Goal: Task Accomplishment & Management: Use online tool/utility

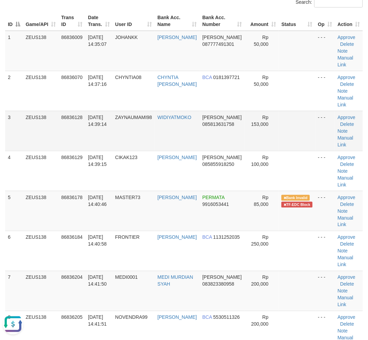
click at [118, 121] on td "ZAYNAUMAMI98" at bounding box center [134, 131] width 42 height 40
click at [112, 125] on td "31/08/2025 14:39:14" at bounding box center [98, 131] width 27 height 40
click at [112, 129] on td "31/08/2025 14:39:14" at bounding box center [98, 131] width 27 height 40
click at [135, 222] on tr "5 ZEUS138 86836178 31/08/2025 14:40:46 MASTER73 SAHRUDIN JUNAID PERMATA 9916053…" at bounding box center [184, 211] width 358 height 40
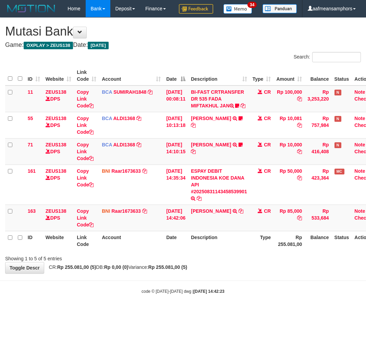
click at [221, 299] on body "Toggle navigation Home Bank Account List Load By Website Group [OXPLAY] ZEUS138…" at bounding box center [183, 156] width 366 height 312
drag, startPoint x: 221, startPoint y: 296, endPoint x: 220, endPoint y: 300, distance: 3.8
click at [219, 298] on body "Toggle navigation Home Bank Account List Load By Website Group [OXPLAY] ZEUS138…" at bounding box center [183, 156] width 366 height 312
click at [231, 274] on div "**********" at bounding box center [183, 146] width 366 height 256
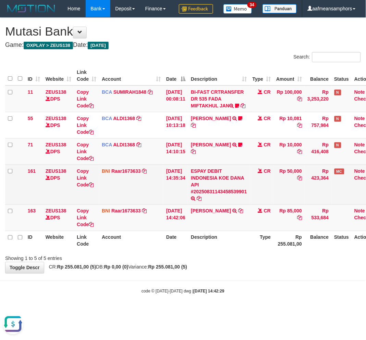
drag, startPoint x: 158, startPoint y: 208, endPoint x: 176, endPoint y: 201, distance: 19.8
click at [176, 201] on tr "161 ZEUS138 DPS Copy Link Code BNI Raar1673633 DPS RAZA ALAMAR ARDYANSYAH mutas…" at bounding box center [192, 185] width 374 height 40
click at [176, 201] on td "[DATE] 14:35:34" at bounding box center [175, 185] width 25 height 40
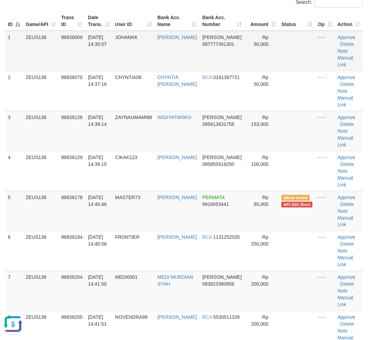
drag, startPoint x: 131, startPoint y: 57, endPoint x: 121, endPoint y: 63, distance: 11.3
click at [128, 60] on td "JOHANKK" at bounding box center [134, 51] width 42 height 40
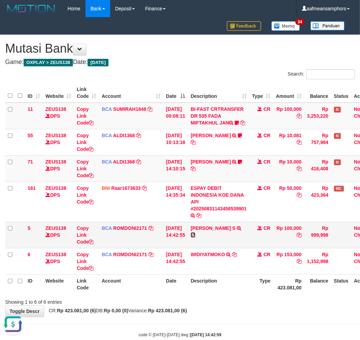
click at [196, 234] on icon at bounding box center [193, 235] width 5 height 5
click at [81, 237] on td "Copy Link Code" at bounding box center [86, 235] width 25 height 26
click at [86, 242] on link "Copy Link Code" at bounding box center [85, 235] width 17 height 19
copy link "Copy"
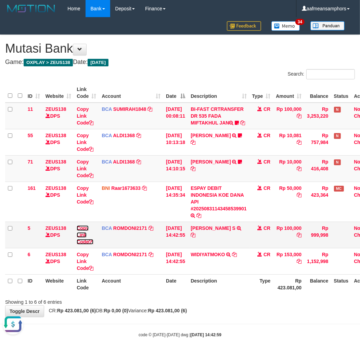
scroll to position [86, 0]
click at [82, 240] on link "Copy Link Code" at bounding box center [85, 235] width 17 height 19
drag, startPoint x: 83, startPoint y: 240, endPoint x: 365, endPoint y: 192, distance: 285.8
click at [84, 240] on link "Copy Link Code" at bounding box center [85, 235] width 17 height 19
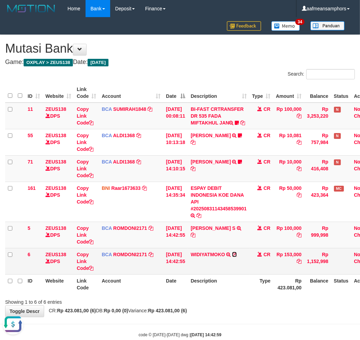
click at [237, 257] on icon at bounding box center [234, 254] width 5 height 5
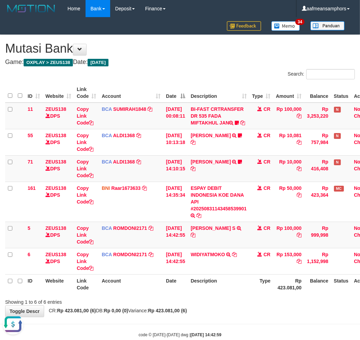
drag, startPoint x: 226, startPoint y: 292, endPoint x: 223, endPoint y: 293, distance: 3.5
click at [223, 293] on th "Description" at bounding box center [219, 285] width 62 height 20
drag, startPoint x: 202, startPoint y: 293, endPoint x: 365, endPoint y: 281, distance: 163.1
click at [202, 293] on th "Description" at bounding box center [219, 285] width 62 height 20
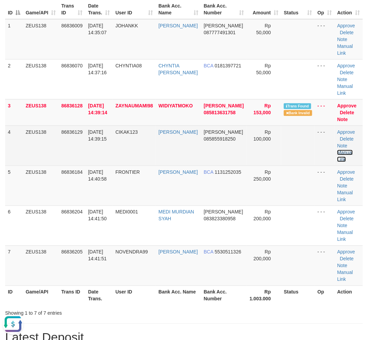
click at [339, 150] on link "Manual Link" at bounding box center [346, 156] width 16 height 12
click at [343, 152] on link "Manual Link" at bounding box center [346, 156] width 16 height 12
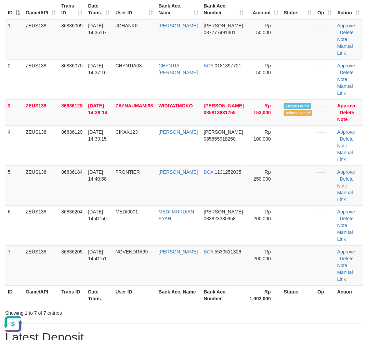
drag, startPoint x: 172, startPoint y: 332, endPoint x: 191, endPoint y: 311, distance: 29.1
drag, startPoint x: 155, startPoint y: 273, endPoint x: 146, endPoint y: 274, distance: 8.6
click at [147, 274] on td "NOVENDRA99" at bounding box center [134, 266] width 43 height 40
click at [131, 307] on div "Showing 1 to 7 of 7 entries" at bounding box center [76, 312] width 143 height 10
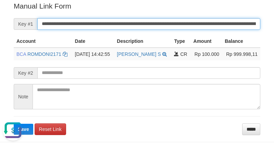
click at [189, 25] on input "**********" at bounding box center [148, 24] width 223 height 12
paste input "*"
type input "**********"
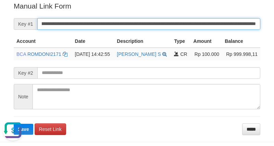
click at [14, 124] on button "Save" at bounding box center [24, 129] width 20 height 11
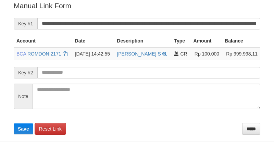
click at [128, 23] on input "**********" at bounding box center [148, 24] width 223 height 12
click at [14, 123] on button "Save" at bounding box center [24, 128] width 20 height 11
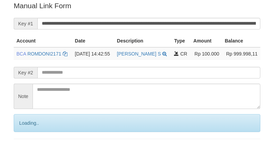
click at [128, 22] on input "**********" at bounding box center [148, 24] width 223 height 12
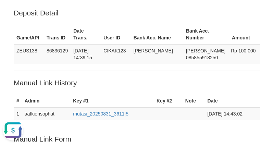
scroll to position [0, 0]
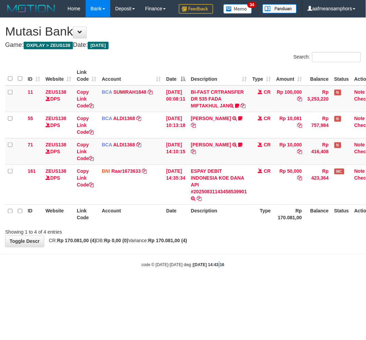
click at [211, 286] on body "Toggle navigation Home Bank Account List Load By Website Group [OXPLAY] ZEUS138…" at bounding box center [183, 143] width 366 height 286
click at [256, 286] on body "Toggle navigation Home Bank Account List Load By Website Group [OXPLAY] ZEUS138…" at bounding box center [183, 143] width 366 height 286
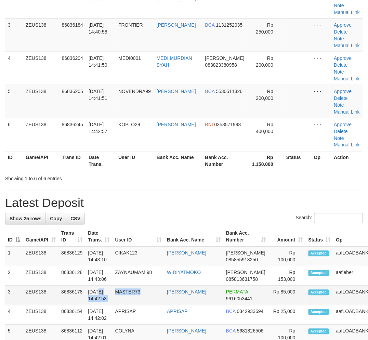
drag, startPoint x: 149, startPoint y: 293, endPoint x: 83, endPoint y: 298, distance: 66.3
click at [143, 292] on tr "3 ZEUS138 86836178 [DATE] 14:42:53 MASTER73 [PERSON_NAME] PERMATA 9916053441 Rp…" at bounding box center [208, 296] width 407 height 20
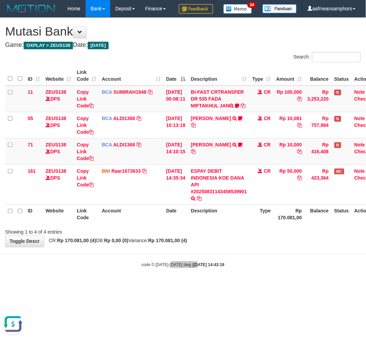
drag, startPoint x: 173, startPoint y: 290, endPoint x: 177, endPoint y: 287, distance: 5.1
click at [172, 286] on body "Toggle navigation Home Bank Account List Load By Website Group [OXPLAY] ZEUS138…" at bounding box center [183, 143] width 366 height 286
drag, startPoint x: 177, startPoint y: 287, endPoint x: 181, endPoint y: 286, distance: 4.2
click at [176, 268] on small "code © 2012-2018 dwg | 2025/08/31 14:43:19" at bounding box center [182, 265] width 83 height 5
click at [189, 282] on body "Toggle navigation Home Bank Account List Load By Website Group [OXPLAY] ZEUS138…" at bounding box center [183, 143] width 366 height 286
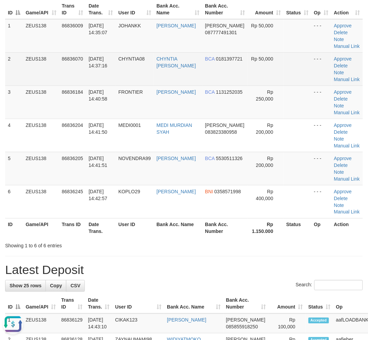
click at [125, 75] on td "CHYNTIA08" at bounding box center [135, 68] width 38 height 33
click at [127, 75] on td "CHYNTIA08" at bounding box center [135, 68] width 38 height 33
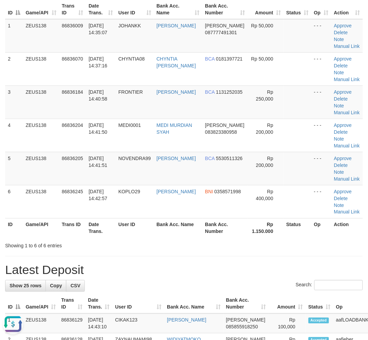
drag, startPoint x: 145, startPoint y: 266, endPoint x: 127, endPoint y: 250, distance: 24.3
click at [144, 266] on h1 "Latest Deposit" at bounding box center [184, 271] width 358 height 14
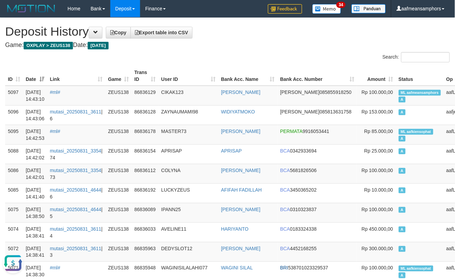
click at [60, 91] on link "#ml#" at bounding box center [55, 91] width 10 height 5
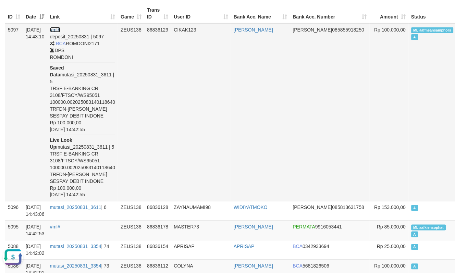
scroll to position [76, 0]
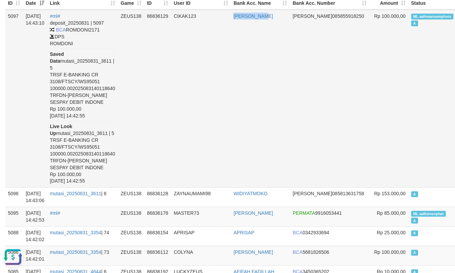
drag, startPoint x: 237, startPoint y: 99, endPoint x: 230, endPoint y: 95, distance: 7.1
click at [231, 97] on tr "5097 31/08/2025 14:43:10 #ml# deposit_20250831 | 5097 BCA ROMDONI2171 DPS ROMDO…" at bounding box center [256, 99] width 502 height 178
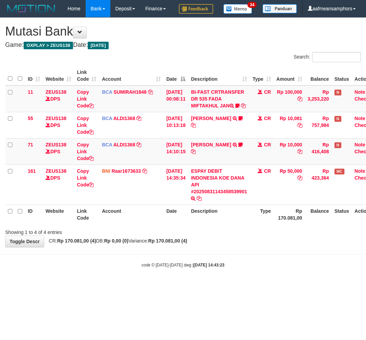
click at [200, 286] on body "Toggle navigation Home Bank Account List Load By Website Group [OXPLAY] ZEUS138…" at bounding box center [183, 143] width 366 height 286
click at [237, 268] on div "code © [DATE]-[DATE] dwg | [DATE] 14:43:24" at bounding box center [183, 265] width 366 height 7
click at [239, 283] on body "Toggle navigation Home Bank Account List Load By Website Group [OXPLAY] ZEUS138…" at bounding box center [183, 143] width 366 height 286
drag, startPoint x: 63, startPoint y: 295, endPoint x: 95, endPoint y: 282, distance: 34.3
click at [67, 286] on body "Toggle navigation Home Bank Account List Load By Website Group [OXPLAY] ZEUS138…" at bounding box center [183, 143] width 366 height 286
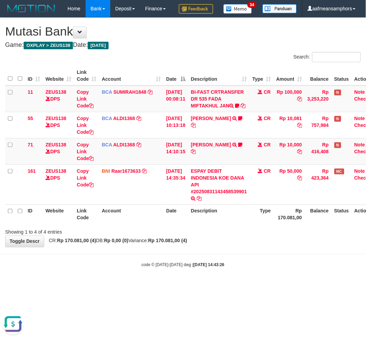
drag, startPoint x: 139, startPoint y: 244, endPoint x: 158, endPoint y: 244, distance: 18.8
click at [142, 224] on th "Account" at bounding box center [131, 215] width 64 height 20
click at [158, 224] on th "Account" at bounding box center [131, 215] width 64 height 20
drag, startPoint x: 170, startPoint y: 245, endPoint x: 363, endPoint y: 252, distance: 193.3
click at [169, 224] on th "Date" at bounding box center [175, 215] width 25 height 20
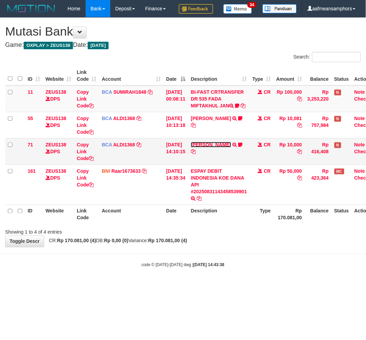
click at [218, 148] on link "[PERSON_NAME]" at bounding box center [211, 144] width 40 height 5
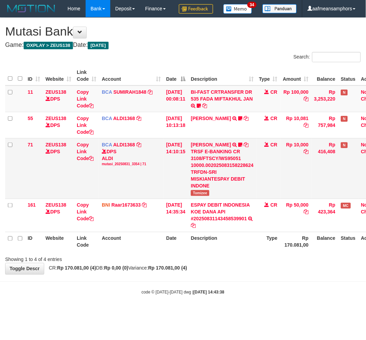
click at [202, 196] on span "Tomizee" at bounding box center [200, 193] width 18 height 6
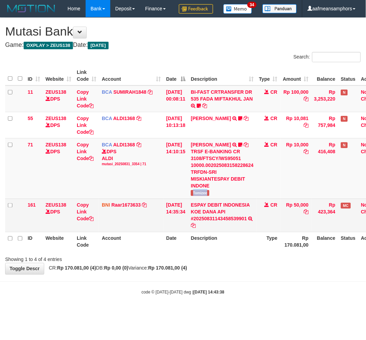
copy span "Tomizee"
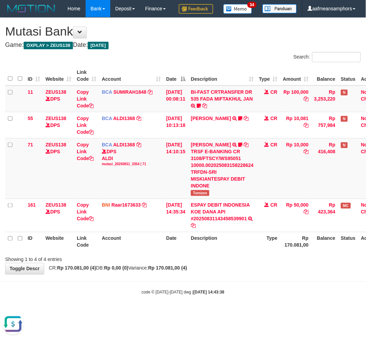
drag, startPoint x: 183, startPoint y: 281, endPoint x: 193, endPoint y: 280, distance: 9.7
click at [183, 275] on div "**********" at bounding box center [183, 146] width 366 height 257
click at [193, 275] on div "**********" at bounding box center [183, 146] width 366 height 257
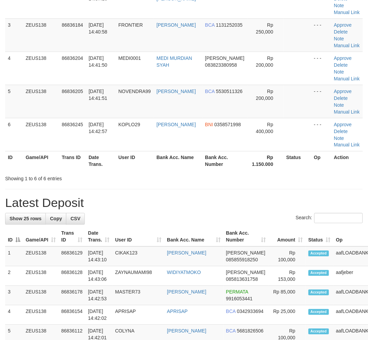
scroll to position [66, 0]
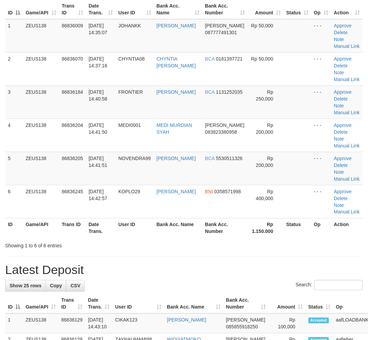
click div "Search: ID Game/API Trans ID Date Trans. User ID Bank Acc. Name Bank Acc. Numbe…"
drag, startPoint x: 112, startPoint y: 269, endPoint x: 123, endPoint y: 270, distance: 11.3
click h1 "Latest Deposit"
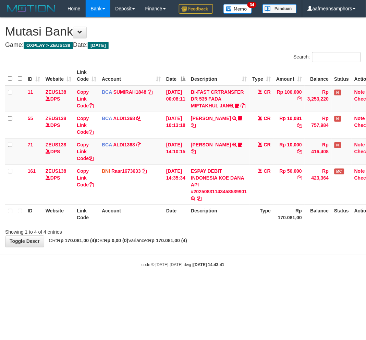
click at [227, 283] on body "Toggle navigation Home Bank Account List Load By Website Group [OXPLAY] ZEUS138…" at bounding box center [183, 143] width 366 height 286
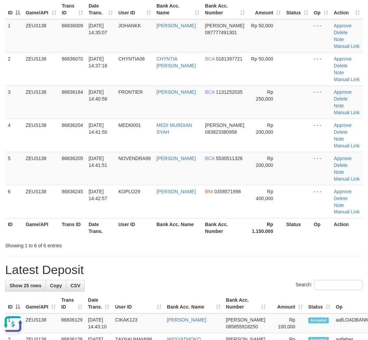
click at [286, 266] on h1 "Latest Deposit" at bounding box center [184, 271] width 358 height 14
drag, startPoint x: 230, startPoint y: 257, endPoint x: 94, endPoint y: 244, distance: 136.2
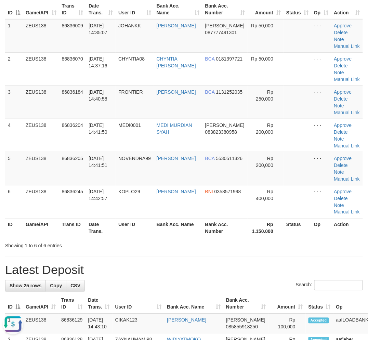
drag, startPoint x: 183, startPoint y: 254, endPoint x: 52, endPoint y: 267, distance: 130.8
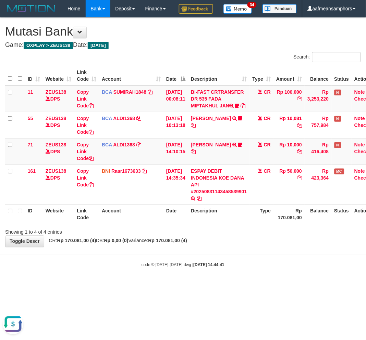
drag, startPoint x: 266, startPoint y: 279, endPoint x: 259, endPoint y: 279, distance: 6.5
click at [260, 280] on body "Toggle navigation Home Bank Account List Load By Website Group [OXPLAY] ZEUS138…" at bounding box center [183, 143] width 366 height 286
click at [252, 277] on body "Toggle navigation Home Bank Account List Load By Website Group [OXPLAY] ZEUS138…" at bounding box center [183, 143] width 366 height 286
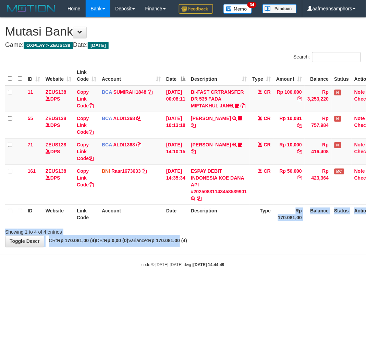
drag, startPoint x: 242, startPoint y: 247, endPoint x: 196, endPoint y: 261, distance: 48.2
click at [193, 247] on div "**********" at bounding box center [183, 132] width 366 height 229
drag, startPoint x: 261, startPoint y: 250, endPoint x: 287, endPoint y: 242, distance: 26.8
click at [261, 227] on div at bounding box center [258, 226] width 213 height 0
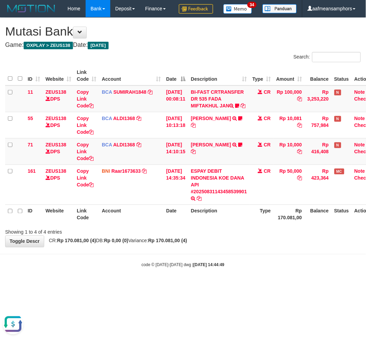
drag, startPoint x: 259, startPoint y: 273, endPoint x: 255, endPoint y: 276, distance: 4.8
click at [255, 276] on body "Toggle navigation Home Bank Account List Load By Website Group [OXPLAY] ZEUS138…" at bounding box center [183, 143] width 366 height 286
click at [252, 275] on body "Toggle navigation Home Bank Account List Load By Website Group [OXPLAY] ZEUS138…" at bounding box center [183, 143] width 366 height 286
drag, startPoint x: 247, startPoint y: 263, endPoint x: 240, endPoint y: 263, distance: 6.5
click at [240, 247] on div "**********" at bounding box center [183, 132] width 366 height 229
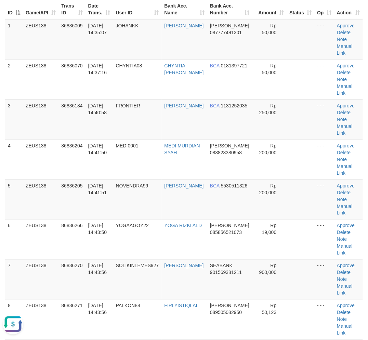
drag, startPoint x: 125, startPoint y: 311, endPoint x: 128, endPoint y: 307, distance: 4.7
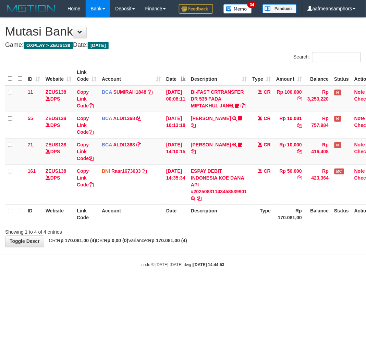
click at [255, 286] on body "Toggle navigation Home Bank Account List Load By Website Group [OXPLAY] ZEUS138…" at bounding box center [183, 143] width 366 height 286
click at [253, 286] on body "Toggle navigation Home Bank Account List Load By Website Group [OXPLAY] ZEUS138…" at bounding box center [183, 143] width 366 height 286
click at [244, 247] on div "**********" at bounding box center [183, 132] width 366 height 229
drag, startPoint x: 249, startPoint y: 261, endPoint x: 242, endPoint y: 262, distance: 6.6
click at [242, 247] on div "**********" at bounding box center [183, 132] width 366 height 229
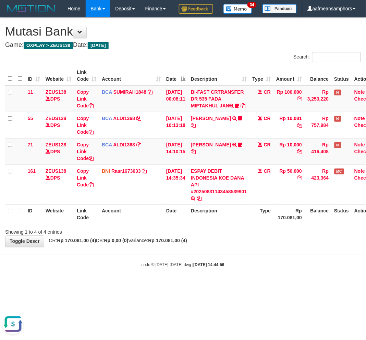
click at [247, 236] on div "Showing 1 to 4 of 4 entries" at bounding box center [183, 231] width 366 height 10
click at [217, 236] on div "Showing 1 to 4 of 4 entries" at bounding box center [183, 231] width 366 height 10
drag, startPoint x: 228, startPoint y: 242, endPoint x: 304, endPoint y: 205, distance: 84.2
click at [227, 224] on th "Description" at bounding box center [219, 215] width 62 height 20
click at [245, 280] on body "Toggle navigation Home Bank Account List Load By Website Group [OXPLAY] ZEUS138…" at bounding box center [183, 143] width 366 height 286
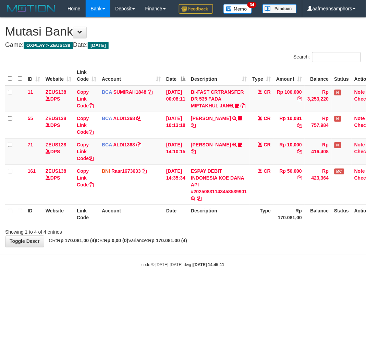
click at [247, 279] on body "Toggle navigation Home Bank Account List Load By Website Group [OXPLAY] ZEUS138…" at bounding box center [183, 143] width 366 height 286
click at [260, 286] on body "Toggle navigation Home Bank Account List Load By Website Group [OXPLAY] ZEUS138…" at bounding box center [183, 143] width 366 height 286
drag, startPoint x: 264, startPoint y: 285, endPoint x: 354, endPoint y: 289, distance: 89.4
click at [263, 268] on div "code © 2012-2018 dwg | 2025/08/31 14:45:11" at bounding box center [183, 265] width 366 height 7
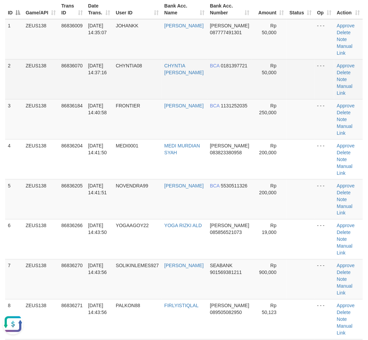
click at [101, 64] on span "[DATE] 14:37:16" at bounding box center [97, 69] width 19 height 12
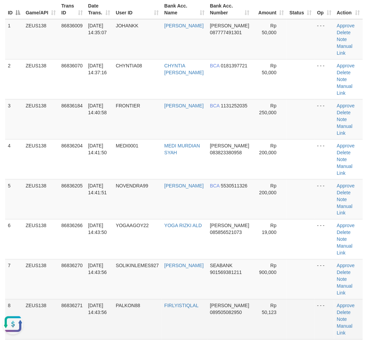
click at [204, 300] on td "FIRLYISTIQLAL" at bounding box center [185, 320] width 46 height 40
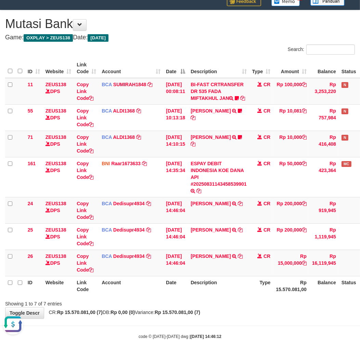
scroll to position [48, 0]
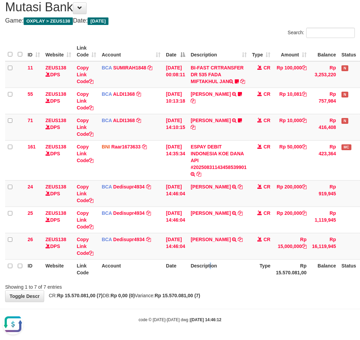
click at [215, 271] on th "Description" at bounding box center [219, 270] width 62 height 20
click at [211, 259] on table "ID Website Link Code Account Date Description Type Amount Balance Status Action…" at bounding box center [196, 160] width 382 height 237
click at [207, 250] on td "MUHAMMAD SALMAN AL TRSF E-BANKING CR 3108/FTSCY/WS95271 15000000.00MUHAMMAD SAL…" at bounding box center [219, 246] width 62 height 26
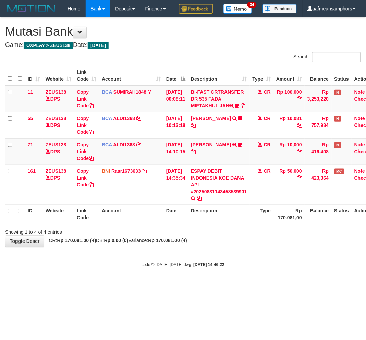
click at [259, 286] on body "Toggle navigation Home Bank Account List Load By Website Group [OXPLAY] ZEUS138…" at bounding box center [183, 143] width 366 height 286
drag, startPoint x: 258, startPoint y: 293, endPoint x: 343, endPoint y: 273, distance: 87.7
click at [257, 286] on body "Toggle navigation Home Bank Account List Load By Website Group [OXPLAY] ZEUS138…" at bounding box center [183, 143] width 366 height 286
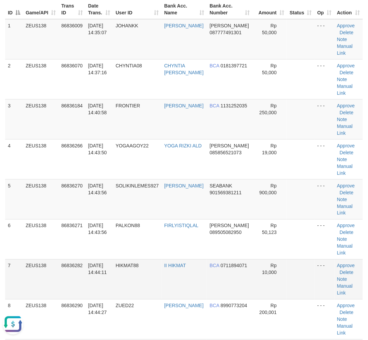
drag, startPoint x: 204, startPoint y: 275, endPoint x: 198, endPoint y: 275, distance: 6.5
click at [204, 275] on td "II HIKMAT" at bounding box center [185, 280] width 46 height 40
click at [199, 274] on td "II HIKMAT" at bounding box center [185, 280] width 46 height 40
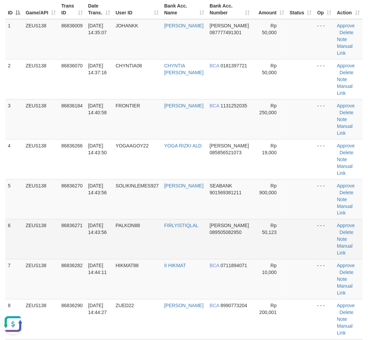
click at [108, 251] on td "31/08/2025 14:43:56" at bounding box center [100, 239] width 28 height 40
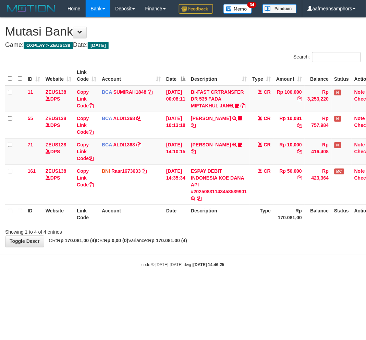
click at [250, 284] on body "Toggle navigation Home Bank Account List Load By Website Group [OXPLAY] ZEUS138…" at bounding box center [183, 143] width 366 height 286
click at [247, 276] on body "Toggle navigation Home Bank Account List Load By Website Group [OXPLAY] ZEUS138…" at bounding box center [183, 143] width 366 height 286
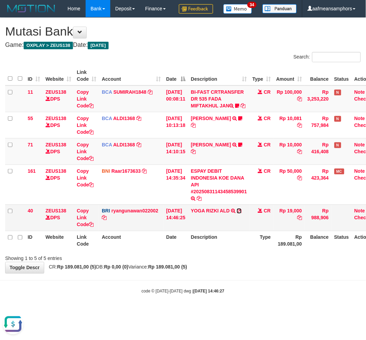
click at [241, 214] on icon at bounding box center [239, 211] width 5 height 5
click at [276, 262] on div "Search: ID Website Link Code Account Date Description Type Amount Balance Statu…" at bounding box center [182, 157] width 355 height 210
click at [281, 251] on th "Rp 189.081,00" at bounding box center [288, 241] width 31 height 20
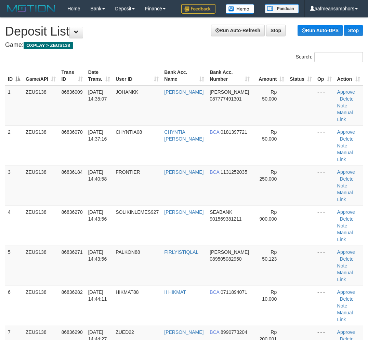
scroll to position [11, 0]
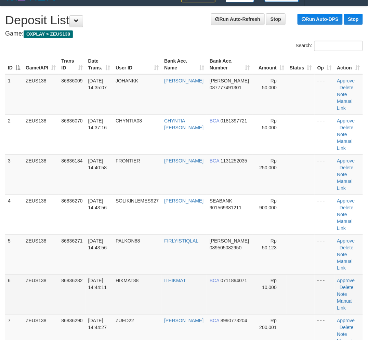
drag, startPoint x: 102, startPoint y: 290, endPoint x: 1, endPoint y: 257, distance: 106.0
click at [102, 290] on td "31/08/2025 14:44:11" at bounding box center [100, 295] width 28 height 40
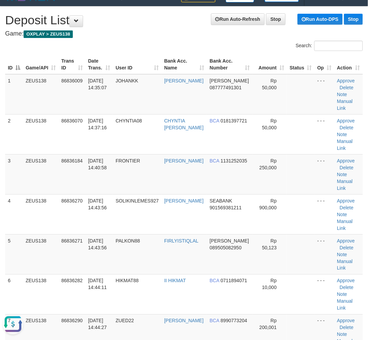
scroll to position [0, 0]
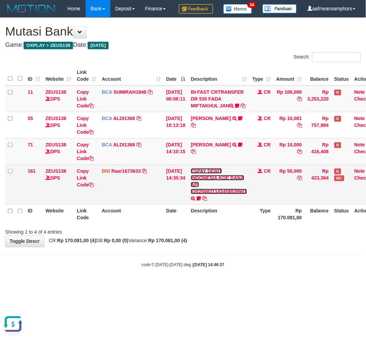
click at [217, 194] on link "ESPAY DEBIT INDONESIA KOE DANA API #20250831143458539901" at bounding box center [219, 181] width 56 height 26
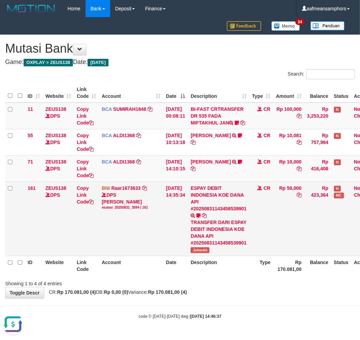
click at [197, 256] on td "ESPAY DEBIT INDONESIA KOE DANA API #20250831143458539901 TRANSFER DARI ESPAY DE…" at bounding box center [219, 219] width 62 height 74
copy span "Johankk"
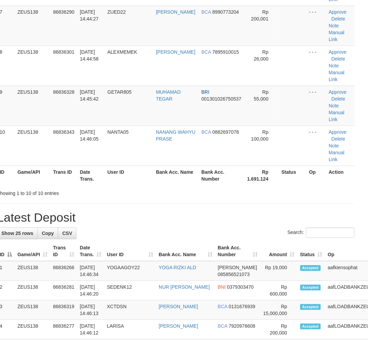
scroll to position [11, 0]
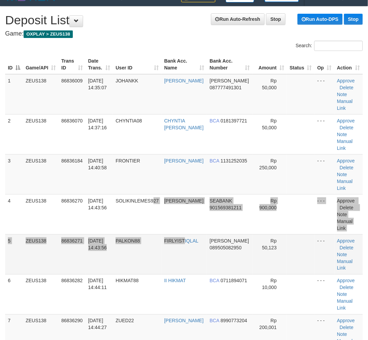
drag, startPoint x: 183, startPoint y: 236, endPoint x: 187, endPoint y: 237, distance: 4.5
click at [187, 237] on tbody "1 ZEUS138 86836009 31/08/2025 14:35:07 JOHANKK JOHAN DANA 087777491301 Rp 50,00…" at bounding box center [184, 274] width 358 height 401
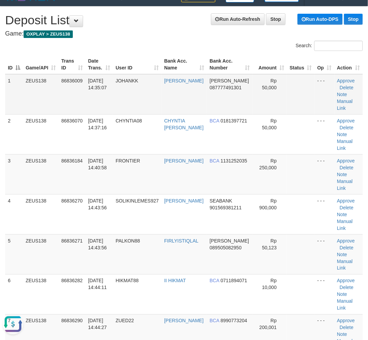
scroll to position [0, 0]
click at [343, 100] on link "Manual Link" at bounding box center [346, 105] width 16 height 12
click at [111, 252] on td "31/08/2025 14:43:56" at bounding box center [100, 255] width 28 height 40
click at [113, 247] on td "[DATE] 14:43:56" at bounding box center [100, 255] width 28 height 40
drag, startPoint x: 114, startPoint y: 247, endPoint x: 118, endPoint y: 247, distance: 3.4
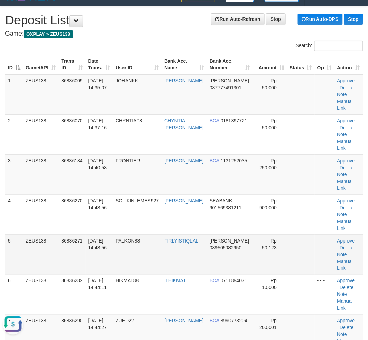
click at [113, 247] on td "31/08/2025 14:43:56" at bounding box center [100, 255] width 28 height 40
drag, startPoint x: 118, startPoint y: 248, endPoint x: 112, endPoint y: 248, distance: 5.8
click at [114, 248] on tr "5 ZEUS138 86836271 31/08/2025 14:43:56 PALKON88 FIRLYISTIQLAL DANA 089505082950…" at bounding box center [184, 255] width 358 height 40
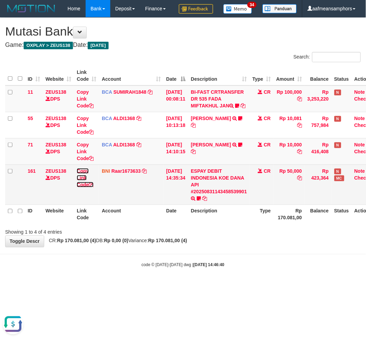
click at [80, 188] on link "Copy Link Code" at bounding box center [85, 177] width 17 height 19
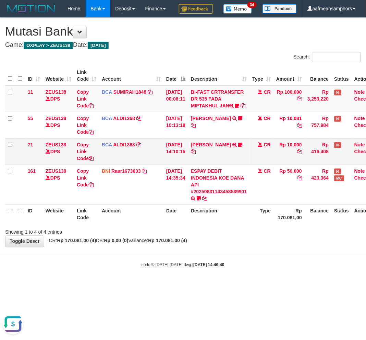
scroll to position [102, 0]
click at [316, 286] on html "Toggle navigation Home Bank Account List Load By Website Group [OXPLAY] ZEUS138…" at bounding box center [183, 143] width 366 height 286
drag, startPoint x: 305, startPoint y: 306, endPoint x: 300, endPoint y: 298, distance: 8.9
click at [296, 286] on body "Toggle navigation Home Bank Account List Load By Website Group [OXPLAY] ZEUS138…" at bounding box center [183, 143] width 366 height 286
click at [291, 286] on body "Toggle navigation Home Bank Account List Load By Website Group [OXPLAY] ZEUS138…" at bounding box center [183, 143] width 366 height 286
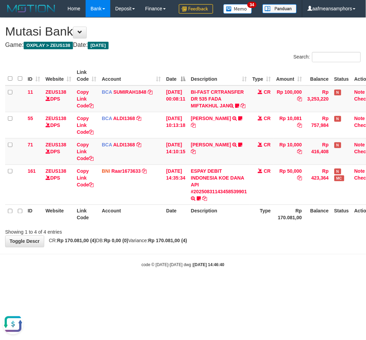
click at [294, 268] on div "code © 2012-2018 dwg | 2025/08/31 14:46:40" at bounding box center [183, 265] width 366 height 7
click at [293, 268] on div "code © 2012-2018 dwg | 2025/08/31 14:46:40" at bounding box center [183, 265] width 366 height 7
click at [290, 268] on div "code © 2012-2018 dwg | 2025/08/31 14:46:40" at bounding box center [183, 265] width 366 height 7
click at [269, 268] on div "code © 2012-2018 dwg | 2025/08/31 14:46:40" at bounding box center [183, 265] width 366 height 7
click at [268, 268] on div "code © 2012-2018 dwg | 2025/08/31 14:46:40" at bounding box center [183, 265] width 366 height 7
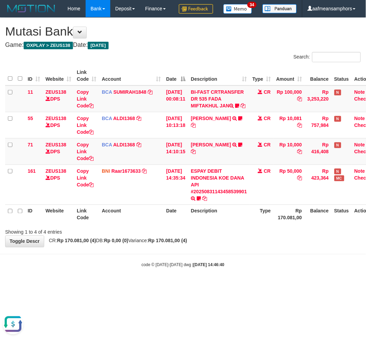
click at [268, 268] on div "code © 2012-2018 dwg | 2025/08/31 14:46:40" at bounding box center [183, 265] width 366 height 7
click at [264, 268] on div "code © 2012-2018 dwg | 2025/08/31 14:46:40" at bounding box center [183, 265] width 366 height 7
drag, startPoint x: 257, startPoint y: 285, endPoint x: 250, endPoint y: 286, distance: 6.9
click at [251, 268] on div "code © 2012-2018 dwg | 2025/08/31 14:46:40" at bounding box center [183, 265] width 366 height 7
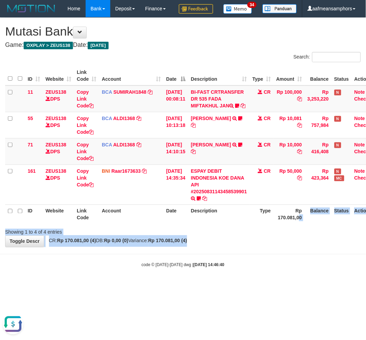
click at [271, 247] on div "**********" at bounding box center [183, 132] width 366 height 229
drag, startPoint x: 271, startPoint y: 262, endPoint x: 278, endPoint y: 260, distance: 7.0
click at [271, 247] on div "**********" at bounding box center [183, 132] width 366 height 229
click at [239, 247] on div "**********" at bounding box center [183, 132] width 366 height 229
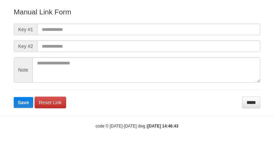
scroll to position [76, 0]
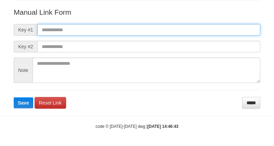
click at [169, 27] on input "text" at bounding box center [148, 30] width 223 height 12
paste input "**********"
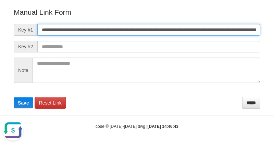
scroll to position [0, 474]
type input "**********"
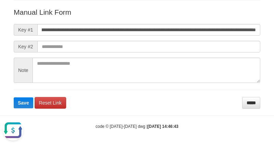
scroll to position [0, 0]
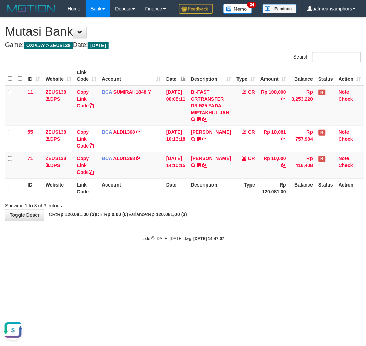
click at [282, 242] on div "code © [DATE]-[DATE] dwg | [DATE] 14:47:07" at bounding box center [183, 238] width 366 height 7
click at [282, 242] on div "code © 2012-2018 dwg | 2025/08/31 14:47:07" at bounding box center [183, 238] width 366 height 7
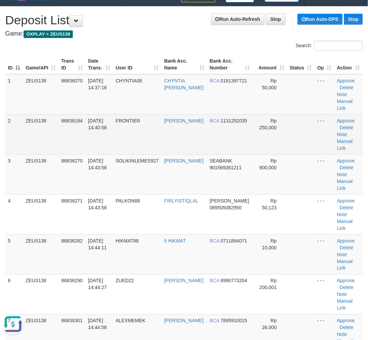
click at [310, 131] on td at bounding box center [301, 134] width 28 height 40
click at [300, 132] on td at bounding box center [301, 134] width 28 height 40
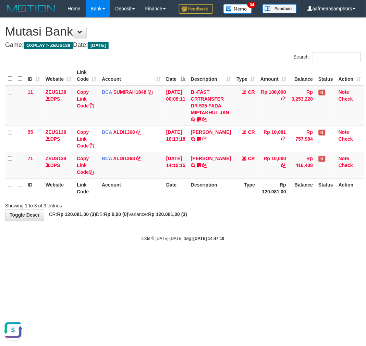
click at [261, 242] on div "code © [DATE]-[DATE] dwg | [DATE] 14:47:10" at bounding box center [183, 238] width 366 height 7
click at [268, 251] on body "Toggle navigation Home Bank Account List Load By Website Group [OXPLAY] ZEUS138…" at bounding box center [183, 129] width 366 height 259
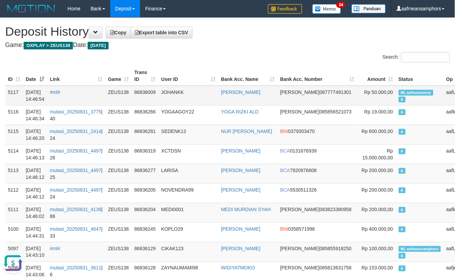
click at [213, 97] on td "JOHANKK" at bounding box center [189, 96] width 60 height 20
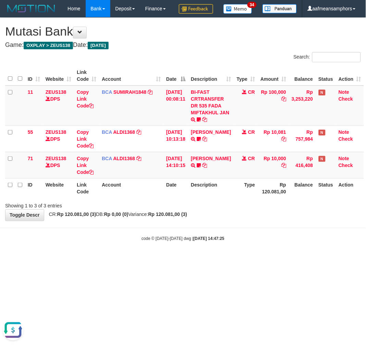
click at [156, 251] on body "Toggle navigation Home Bank Account List Load By Website Group [OXPLAY] ZEUS138…" at bounding box center [183, 129] width 366 height 259
click at [193, 221] on div "**********" at bounding box center [183, 119] width 366 height 203
click at [208, 221] on div "**********" at bounding box center [183, 119] width 366 height 203
drag, startPoint x: 201, startPoint y: 219, endPoint x: 200, endPoint y: 223, distance: 3.5
click at [200, 210] on div "Showing 1 to 3 of 3 entries" at bounding box center [183, 205] width 366 height 10
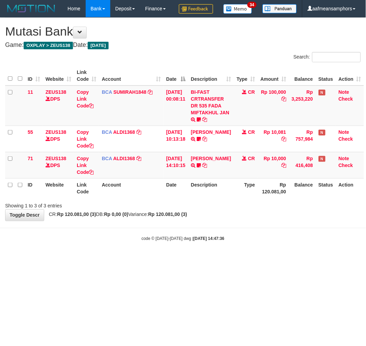
drag, startPoint x: 211, startPoint y: 232, endPoint x: 220, endPoint y: 237, distance: 10.2
click at [211, 221] on div "**********" at bounding box center [183, 119] width 366 height 203
click at [220, 244] on body "Toggle navigation Home Bank Account List Load By Website Group [OXPLAY] ZEUS138…" at bounding box center [183, 129] width 366 height 259
click at [218, 245] on body "Toggle navigation Home Bank Account List Load By Website Group [OXPLAY] ZEUS138…" at bounding box center [183, 129] width 366 height 259
click at [221, 247] on body "Toggle navigation Home Bank Account List Load By Website Group [OXPLAY] ZEUS138…" at bounding box center [183, 129] width 366 height 259
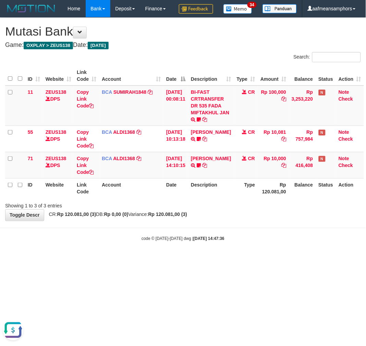
click at [221, 247] on body "Toggle navigation Home Bank Account List Load By Website Group [OXPLAY] ZEUS138…" at bounding box center [183, 129] width 366 height 259
click at [219, 248] on body "Toggle navigation Home Bank Account List Load By Website Group [OXPLAY] ZEUS138…" at bounding box center [183, 129] width 366 height 259
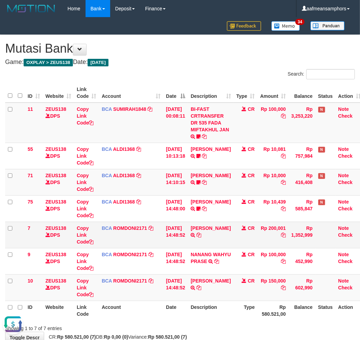
drag, startPoint x: 166, startPoint y: 226, endPoint x: 190, endPoint y: 223, distance: 23.8
click at [166, 226] on td "[DATE] 14:48:52" at bounding box center [175, 235] width 25 height 26
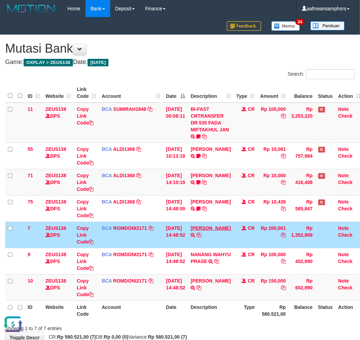
click at [197, 229] on td "EVANA YOGILIANTO TRSF E-BANKING CR 3108/FTSCY/WS95031 200001.00EVANA YOGILIANTO" at bounding box center [211, 235] width 46 height 26
drag, startPoint x: 225, startPoint y: 235, endPoint x: 236, endPoint y: 233, distance: 10.8
click at [225, 236] on td "EVANA YOGILIANTO TRSF E-BANKING CR 3108/FTSCY/WS95031 200001.00EVANA YOGILIANTO" at bounding box center [211, 235] width 46 height 26
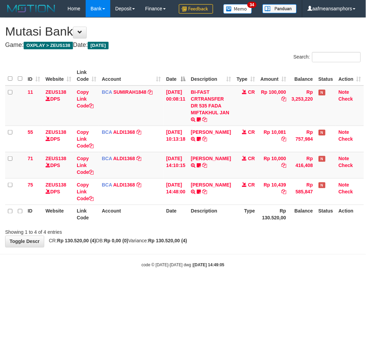
click at [238, 247] on div "**********" at bounding box center [183, 132] width 366 height 229
click at [233, 268] on div "code © 2012-2018 dwg | 2025/08/31 14:49:07" at bounding box center [183, 265] width 366 height 7
click at [232, 268] on div "code © 2012-2018 dwg | 2025/08/31 14:49:07" at bounding box center [183, 265] width 366 height 7
drag, startPoint x: 223, startPoint y: 281, endPoint x: 220, endPoint y: 285, distance: 4.4
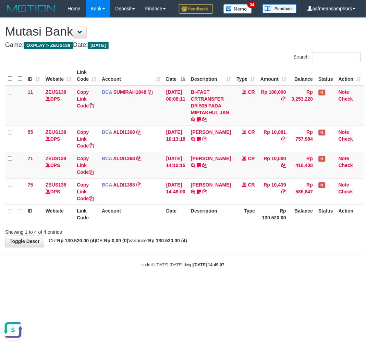
click at [220, 268] on div "code © 2012-2018 dwg | 2025/08/31 14:49:07" at bounding box center [183, 265] width 366 height 7
click at [211, 268] on strong "2025/08/31 14:49:07" at bounding box center [208, 265] width 31 height 5
click at [260, 247] on div "**********" at bounding box center [183, 132] width 366 height 229
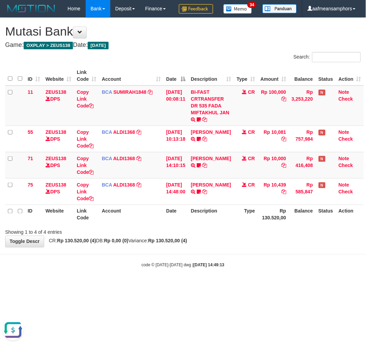
click at [247, 236] on div "Showing 1 to 4 of 4 entries" at bounding box center [183, 231] width 366 height 10
click at [241, 236] on div "Showing 1 to 4 of 4 entries" at bounding box center [183, 231] width 366 height 10
drag, startPoint x: 0, startPoint y: 0, endPoint x: 245, endPoint y: 247, distance: 348.2
click at [242, 236] on div "Showing 1 to 4 of 4 entries" at bounding box center [183, 231] width 366 height 10
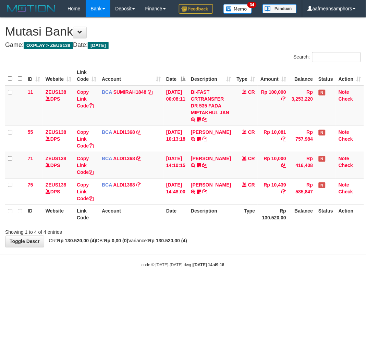
click at [249, 236] on div "Showing 1 to 4 of 4 entries" at bounding box center [183, 231] width 366 height 10
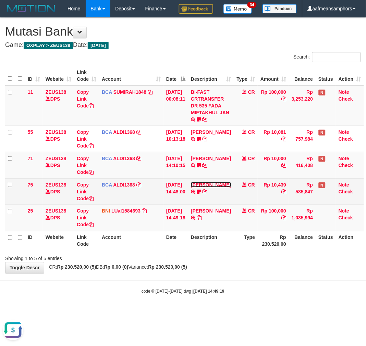
drag, startPoint x: 216, startPoint y: 201, endPoint x: 213, endPoint y: 213, distance: 12.2
click at [217, 188] on link "[PERSON_NAME]" at bounding box center [211, 184] width 40 height 5
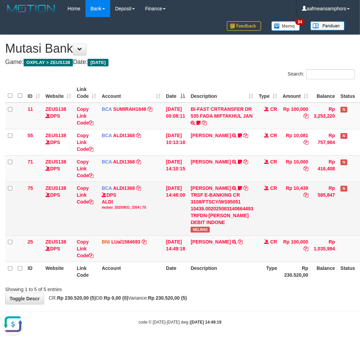
click at [201, 232] on td "NELIN KARLIN TRSF E-BANKING CR 3108/FTSCY/WS95051 10439.002025083140664493 TRFD…" at bounding box center [222, 209] width 68 height 54
copy span "NELIN92"
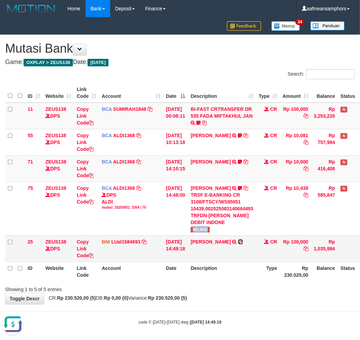
click at [238, 244] on icon at bounding box center [240, 242] width 5 height 5
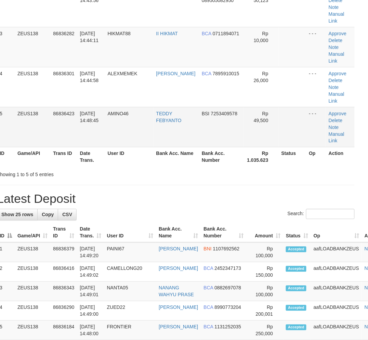
scroll to position [11, 0]
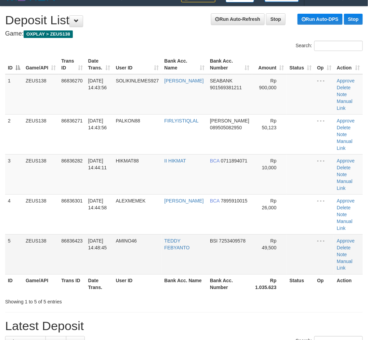
click at [127, 235] on tr "5 ZEUS138 86836423 [DATE] 14:48:45 AMINO46 TEDDY FEBYANTO BSI 7253409578 Rp 49,…" at bounding box center [184, 255] width 358 height 40
click at [108, 275] on th "Date Trans." at bounding box center [100, 285] width 28 height 20
drag, startPoint x: 117, startPoint y: 243, endPoint x: 2, endPoint y: 194, distance: 125.7
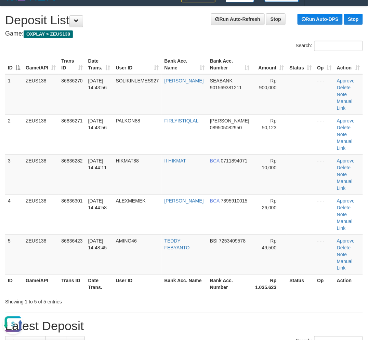
click at [112, 275] on tr "ID Game/API Trans ID Date Trans. User ID Bank Acc. Name Bank Acc. Number Rp 1.0…" at bounding box center [184, 285] width 358 height 20
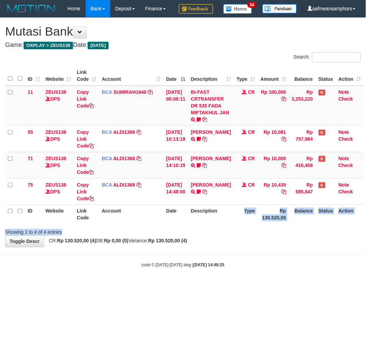
click at [216, 236] on div "Search: ID Website Link Code Account Date Description Type Amount Balance Statu…" at bounding box center [182, 144] width 355 height 184
drag, startPoint x: 223, startPoint y: 238, endPoint x: 362, endPoint y: 240, distance: 139.0
click at [223, 224] on th "Description" at bounding box center [211, 215] width 46 height 20
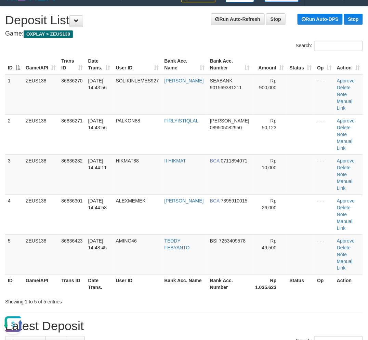
click at [157, 34] on h4 "Game: OXPLAY > ZEUS138" at bounding box center [184, 33] width 358 height 7
click at [156, 34] on h4 "Game: OXPLAY > ZEUS138" at bounding box center [184, 33] width 358 height 7
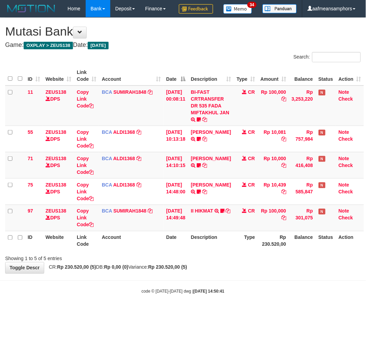
drag, startPoint x: 184, startPoint y: 271, endPoint x: 180, endPoint y: 273, distance: 3.7
click at [181, 262] on div "Showing 1 to 5 of 5 entries" at bounding box center [183, 258] width 366 height 10
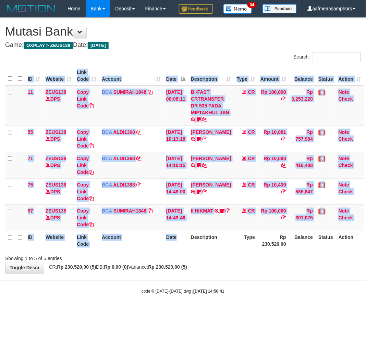
drag, startPoint x: 190, startPoint y: 264, endPoint x: 200, endPoint y: 266, distance: 10.1
click at [188, 253] on div "ID Website Link Code Account Date Description Type Amount Balance Status Action…" at bounding box center [183, 158] width 366 height 189
click at [200, 251] on th "Description" at bounding box center [211, 241] width 46 height 20
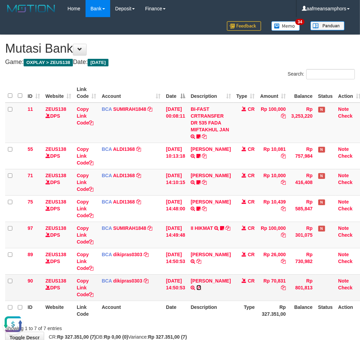
click at [201, 287] on icon at bounding box center [199, 288] width 5 height 5
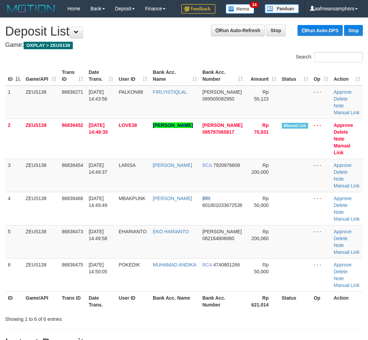
click at [165, 292] on th "Bank Acc. Name" at bounding box center [175, 302] width 50 height 20
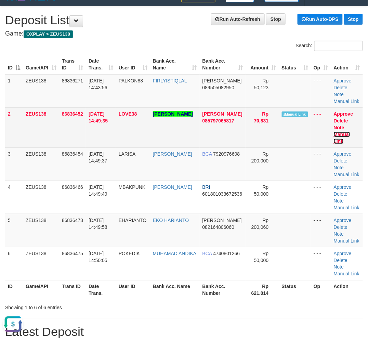
click at [340, 134] on link "Manual Link" at bounding box center [342, 138] width 16 height 12
click at [334, 132] on link "Manual Link" at bounding box center [342, 138] width 16 height 12
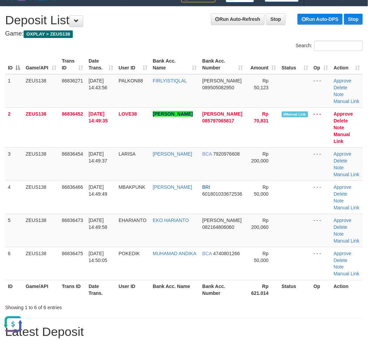
click at [85, 300] on div "ID Game/API Trans ID Date Trans. User ID Bank Acc. Name Bank Acc. Number Amount…" at bounding box center [184, 177] width 368 height 249
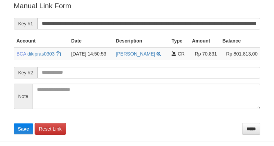
click at [196, 21] on input "**********" at bounding box center [148, 24] width 223 height 12
click at [14, 123] on button "Save" at bounding box center [24, 128] width 20 height 11
drag, startPoint x: 0, startPoint y: 0, endPoint x: 196, endPoint y: 21, distance: 197.3
click at [196, 21] on input "**********" at bounding box center [148, 24] width 223 height 12
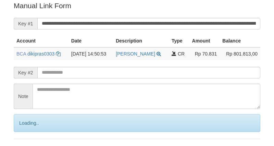
scroll to position [138, 0]
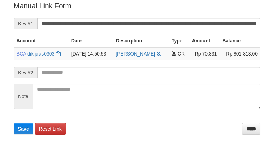
scroll to position [138, 0]
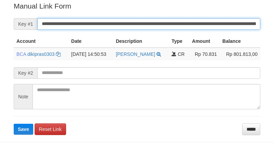
click at [191, 25] on input "**********" at bounding box center [148, 24] width 223 height 12
click at [14, 124] on button "Save" at bounding box center [24, 129] width 20 height 11
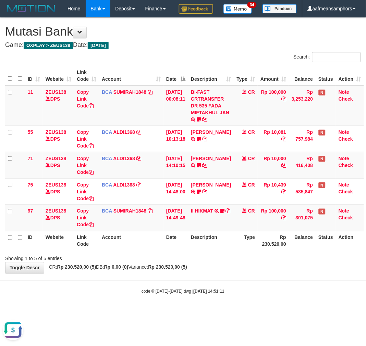
drag, startPoint x: 256, startPoint y: 307, endPoint x: 252, endPoint y: 304, distance: 5.4
click at [253, 295] on div "code © 2012-2018 dwg | 2025/08/31 14:51:11" at bounding box center [183, 291] width 366 height 7
click at [242, 299] on body "Toggle navigation Home Bank Account List Load By Website Group [OXPLAY] ZEUS138…" at bounding box center [183, 156] width 366 height 312
drag, startPoint x: 246, startPoint y: 297, endPoint x: 354, endPoint y: 304, distance: 109.1
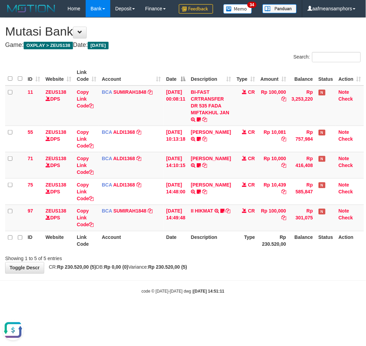
click at [243, 297] on body "Toggle navigation Home Bank Account List Load By Website Group [OXPLAY] ZEUS138…" at bounding box center [183, 156] width 366 height 312
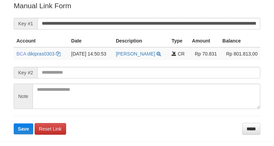
click at [14, 123] on button "Save" at bounding box center [24, 128] width 20 height 11
click at [187, 26] on input "**********" at bounding box center [148, 24] width 223 height 12
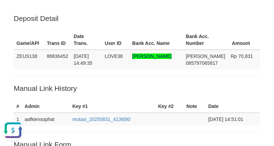
scroll to position [0, 0]
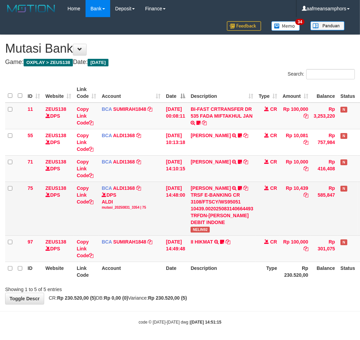
click at [210, 233] on span "NELIN92" at bounding box center [200, 230] width 19 height 6
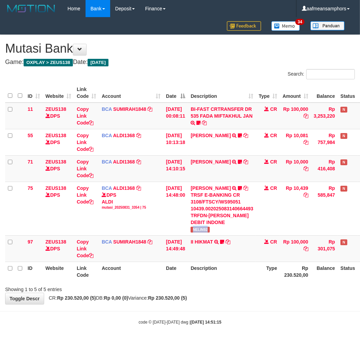
copy span "NELIN92"
drag, startPoint x: 208, startPoint y: 159, endPoint x: 210, endPoint y: 162, distance: 3.9
click at [208, 159] on link "SRI MISKIANT" at bounding box center [211, 161] width 40 height 5
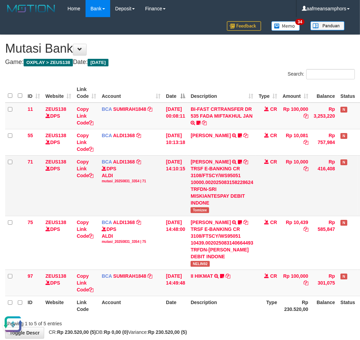
click at [202, 211] on span "Tomizee" at bounding box center [200, 211] width 18 height 6
copy span "Tomizee"
click at [203, 310] on th "Description" at bounding box center [222, 306] width 68 height 20
click at [205, 307] on th "Description" at bounding box center [222, 306] width 68 height 20
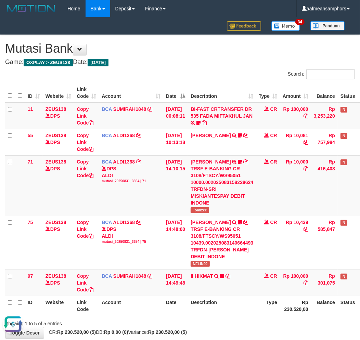
click at [201, 307] on th "Description" at bounding box center [222, 306] width 68 height 20
click at [207, 307] on th "Description" at bounding box center [222, 306] width 68 height 20
drag, startPoint x: 207, startPoint y: 307, endPoint x: 211, endPoint y: 310, distance: 5.4
click at [207, 307] on th "Description" at bounding box center [222, 306] width 68 height 20
drag, startPoint x: 215, startPoint y: 309, endPoint x: 220, endPoint y: 309, distance: 4.8
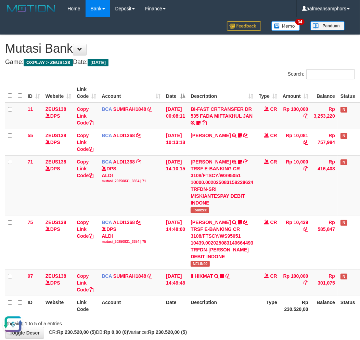
click at [213, 309] on th "Description" at bounding box center [222, 306] width 68 height 20
click at [221, 309] on th "Description" at bounding box center [222, 306] width 68 height 20
click at [228, 310] on th "Description" at bounding box center [222, 306] width 68 height 20
click at [227, 311] on th "Description" at bounding box center [222, 306] width 68 height 20
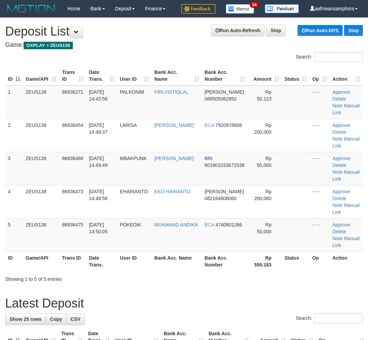
scroll to position [11, 0]
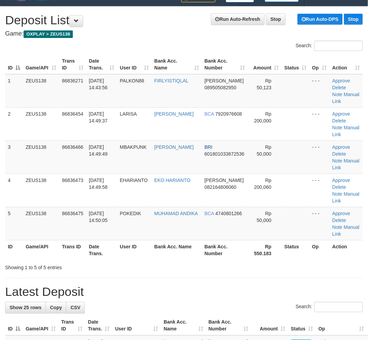
click at [165, 259] on tr "ID Game/API Trans ID Date Trans. User ID Bank Acc. Name Bank Acc. Number Rp 550…" at bounding box center [184, 250] width 358 height 20
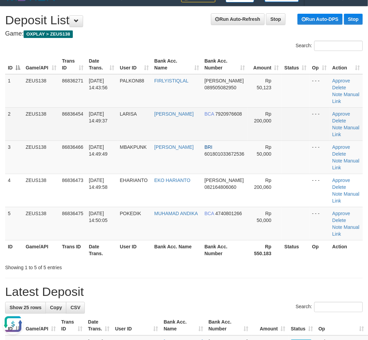
click at [149, 126] on td "LARISA" at bounding box center [134, 124] width 35 height 33
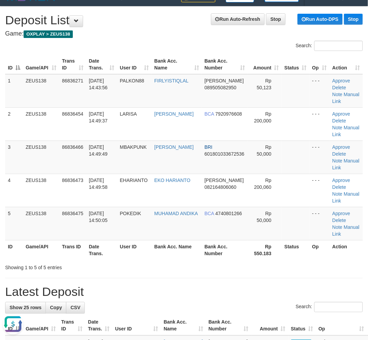
drag, startPoint x: 124, startPoint y: 299, endPoint x: 4, endPoint y: 290, distance: 119.5
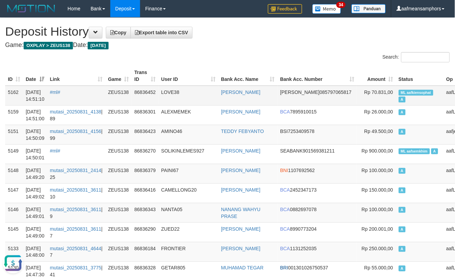
click at [187, 89] on td "LOVE38" at bounding box center [189, 96] width 60 height 20
drag, startPoint x: 191, startPoint y: 85, endPoint x: 148, endPoint y: 86, distance: 43.1
click at [191, 85] on th "User ID" at bounding box center [189, 76] width 60 height 20
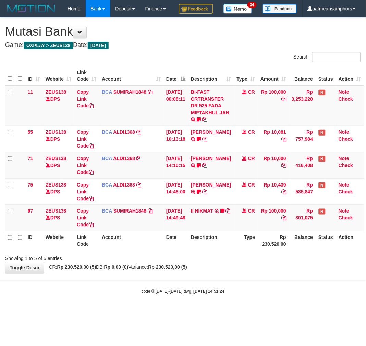
click at [269, 274] on div "**********" at bounding box center [183, 146] width 366 height 256
click at [271, 274] on div "**********" at bounding box center [183, 146] width 366 height 256
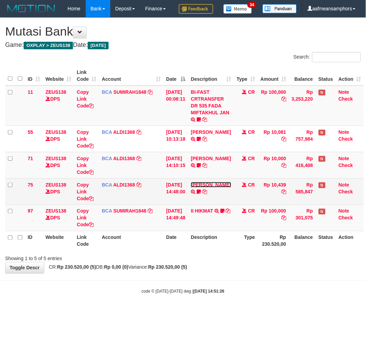
click at [214, 188] on link "[PERSON_NAME]" at bounding box center [211, 184] width 40 height 5
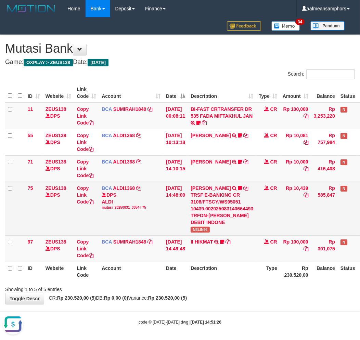
click at [201, 233] on span "NELIN92" at bounding box center [200, 230] width 19 height 6
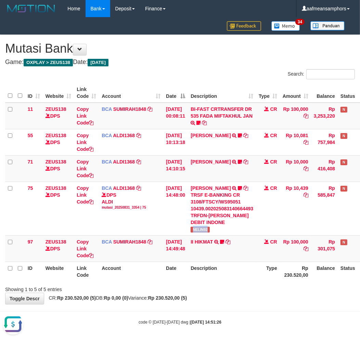
copy span "NELIN92"
click at [192, 281] on tr "ID Website Link Code Account Date Description Type Rp 230.520,00 Balance Status…" at bounding box center [195, 272] width 381 height 20
click at [207, 277] on th "Description" at bounding box center [222, 272] width 68 height 20
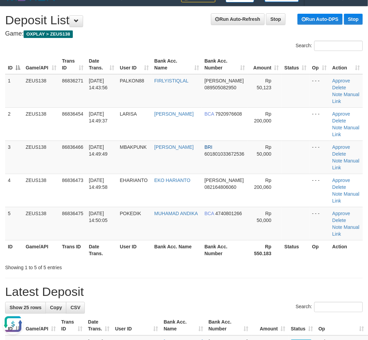
click at [160, 262] on div "Search: ID Game/API Trans ID Date Trans. User ID Bank Acc. Name Bank Acc. Numbe…" at bounding box center [184, 156] width 358 height 231
click at [134, 255] on tr "ID Game/API Trans ID Date Trans. User ID Bank Acc. Name Bank Acc. Number Rp 550…" at bounding box center [184, 250] width 358 height 20
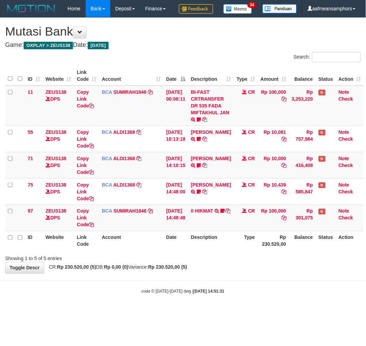
click at [266, 262] on div "Showing 1 to 5 of 5 entries" at bounding box center [183, 258] width 366 height 10
click at [265, 262] on div "Showing 1 to 5 of 5 entries" at bounding box center [183, 258] width 366 height 10
click at [268, 262] on div "Showing 1 to 5 of 5 entries" at bounding box center [183, 258] width 366 height 10
click at [266, 262] on div "Showing 1 to 5 of 5 entries" at bounding box center [183, 258] width 366 height 10
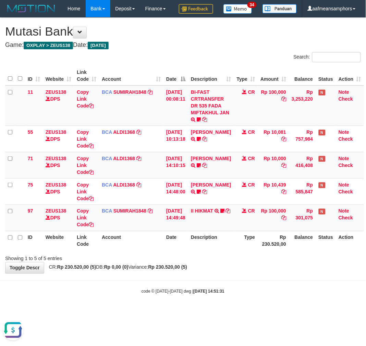
click at [260, 262] on div "Showing 1 to 5 of 5 entries" at bounding box center [183, 258] width 366 height 10
click at [259, 262] on div "Showing 1 to 5 of 5 entries" at bounding box center [183, 258] width 366 height 10
click at [256, 262] on div "Showing 1 to 5 of 5 entries" at bounding box center [183, 258] width 366 height 10
click at [204, 161] on link "[PERSON_NAME]" at bounding box center [211, 158] width 40 height 5
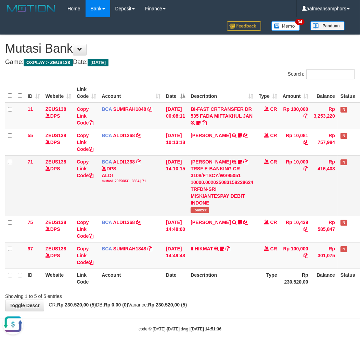
click at [203, 213] on td "SRI MISKIANT TRSF E-BANKING CR 3108/FTSCY/WS95051 10000.002025083158228624 TRFD…" at bounding box center [222, 185] width 68 height 61
copy span "Tomizee"
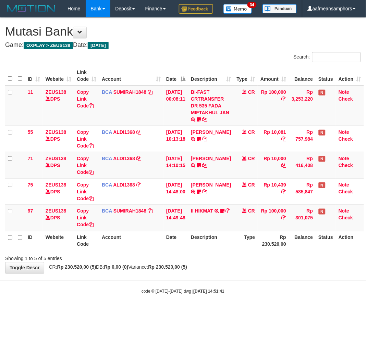
click at [275, 303] on body "Toggle navigation Home Bank Account List Load By Website Group [OXPLAY] ZEUS138…" at bounding box center [183, 156] width 366 height 312
click at [274, 303] on body "Toggle navigation Home Bank Account List Load By Website Group [OXPLAY] ZEUS138…" at bounding box center [183, 156] width 366 height 312
drag, startPoint x: 274, startPoint y: 303, endPoint x: 273, endPoint y: 299, distance: 3.9
click at [272, 302] on body "Toggle navigation Home Bank Account List Load By Website Group [OXPLAY] ZEUS138…" at bounding box center [183, 156] width 366 height 312
click at [276, 274] on div "**********" at bounding box center [183, 146] width 366 height 256
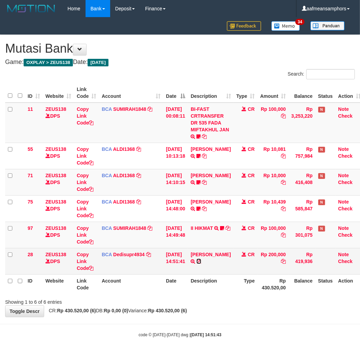
click at [201, 261] on icon at bounding box center [199, 261] width 5 height 5
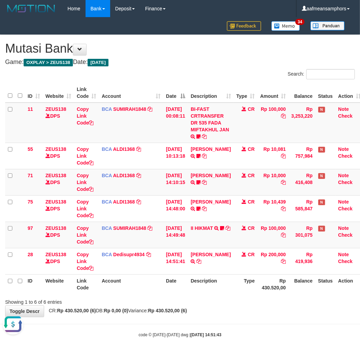
click at [232, 298] on div "Showing 1 to 6 of 6 entries" at bounding box center [180, 301] width 360 height 10
click at [234, 290] on th "Type" at bounding box center [246, 285] width 24 height 20
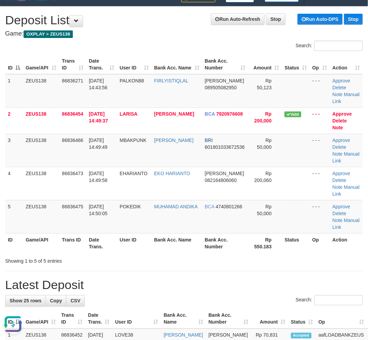
drag, startPoint x: 156, startPoint y: 272, endPoint x: 175, endPoint y: 276, distance: 19.1
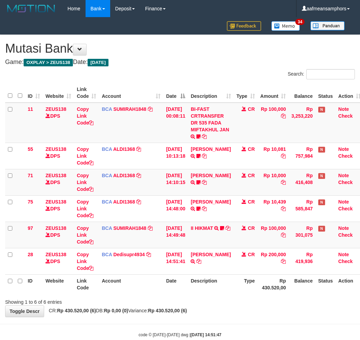
click at [234, 290] on th "Type" at bounding box center [246, 285] width 24 height 20
click at [213, 231] on td "II HIKMAT TRSF E-BANKING CR 3108/FTSCY/WS95031 100000.00II HIKMAT HIKMAT88" at bounding box center [211, 235] width 46 height 26
click at [210, 228] on link "II HIKMAT" at bounding box center [202, 228] width 22 height 5
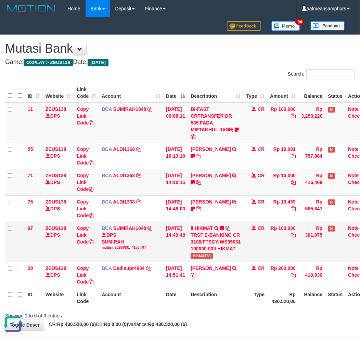
click at [206, 254] on span "HIKMAT88" at bounding box center [202, 256] width 22 height 6
copy span "HIKMAT88"
drag, startPoint x: 231, startPoint y: 289, endPoint x: 238, endPoint y: 289, distance: 6.9
click at [230, 290] on th "Description" at bounding box center [215, 298] width 55 height 20
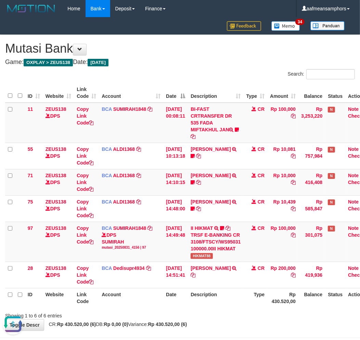
click at [235, 288] on table "ID Website Link Code Account Date Description Type Amount Balance Status Action…" at bounding box center [189, 195] width 368 height 225
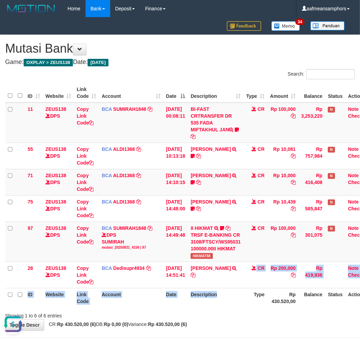
click at [235, 288] on th "Description" at bounding box center [215, 298] width 55 height 20
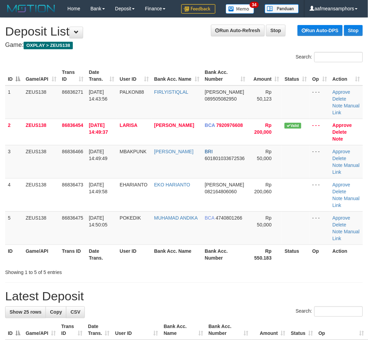
scroll to position [11, 0]
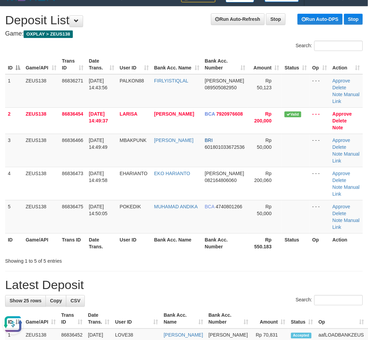
click at [172, 262] on div "Showing 1 to 5 of 5 entries" at bounding box center [184, 260] width 368 height 10
click at [171, 261] on div "Showing 1 to 5 of 5 entries" at bounding box center [184, 260] width 368 height 10
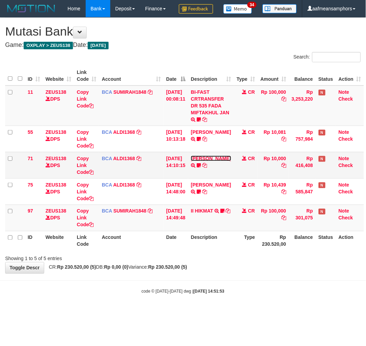
drag, startPoint x: 216, startPoint y: 175, endPoint x: 216, endPoint y: 182, distance: 6.8
click at [216, 161] on link "[PERSON_NAME]" at bounding box center [211, 158] width 40 height 5
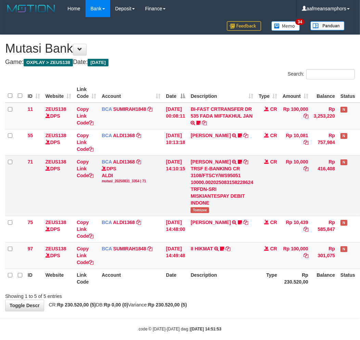
click at [205, 208] on span "Tomizee" at bounding box center [200, 211] width 18 height 6
copy span "Tomizee"
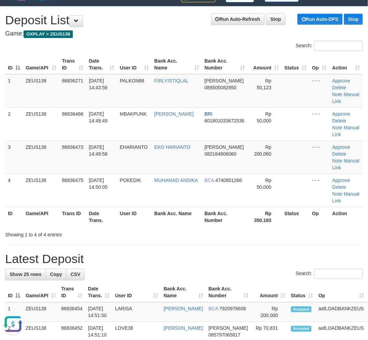
drag, startPoint x: 177, startPoint y: 250, endPoint x: 183, endPoint y: 251, distance: 6.2
click at [122, 279] on div "Search:" at bounding box center [184, 275] width 358 height 12
drag, startPoint x: 124, startPoint y: 279, endPoint x: 119, endPoint y: 278, distance: 5.2
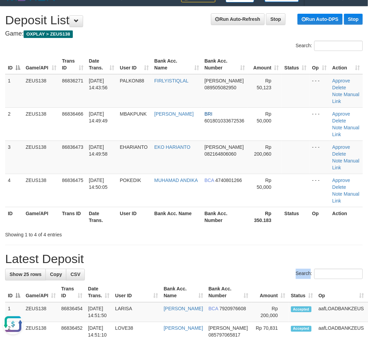
click at [124, 279] on div "Search:" at bounding box center [184, 275] width 358 height 12
click at [196, 257] on h1 "Latest Deposit" at bounding box center [184, 259] width 358 height 14
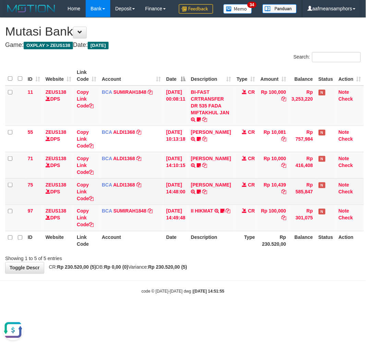
click at [201, 205] on td "NELIN KARLIN TRSF E-BANKING CR 3108/FTSCY/WS95051 10439.002025083140664493 TRFD…" at bounding box center [211, 191] width 46 height 26
click at [200, 205] on td "NELIN KARLIN TRSF E-BANKING CR 3108/FTSCY/WS95051 10439.002025083140664493 TRFD…" at bounding box center [211, 191] width 46 height 26
click at [201, 194] on icon at bounding box center [199, 191] width 4 height 5
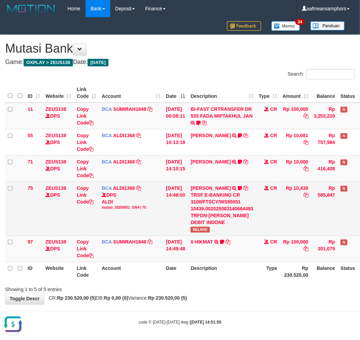
click at [200, 233] on span "NELIN92" at bounding box center [200, 230] width 19 height 6
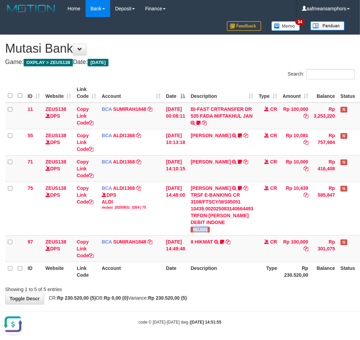
copy span "NELIN92"
click at [248, 284] on div "ID Website Link Code Account Date Description Type Amount Balance Status Action…" at bounding box center [180, 182] width 360 height 202
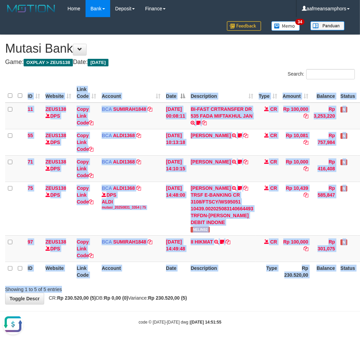
click at [248, 290] on div "Search: ID Website Link Code Account Date Description Type Amount Balance Statu…" at bounding box center [180, 181] width 350 height 224
click at [251, 281] on th "Description" at bounding box center [222, 272] width 68 height 20
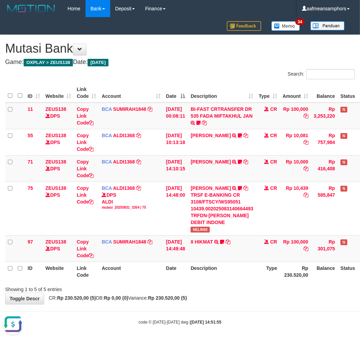
click at [251, 281] on th "Description" at bounding box center [222, 272] width 68 height 20
click at [250, 281] on th "Description" at bounding box center [222, 272] width 68 height 20
click at [248, 281] on th "Description" at bounding box center [222, 272] width 68 height 20
click at [243, 281] on th "Description" at bounding box center [222, 272] width 68 height 20
click at [242, 281] on th "Description" at bounding box center [222, 272] width 68 height 20
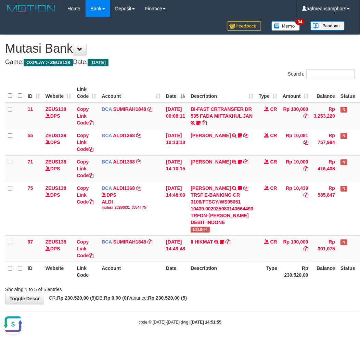
click at [240, 281] on th "Description" at bounding box center [222, 272] width 68 height 20
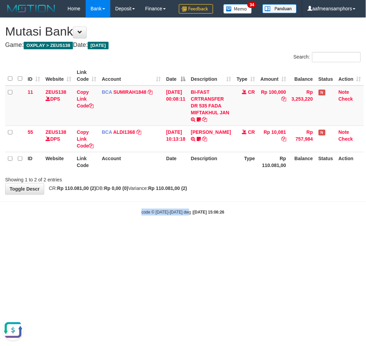
drag, startPoint x: 191, startPoint y: 215, endPoint x: 188, endPoint y: 234, distance: 19.0
click at [188, 233] on body "Toggle navigation Home Bank Account List Load By Website Group [OXPLAY] ZEUS138…" at bounding box center [183, 116] width 366 height 233
click at [189, 233] on body "Toggle navigation Home Bank Account List Load By Website Group [OXPLAY] ZEUS138…" at bounding box center [183, 116] width 366 height 233
click at [208, 233] on body "Toggle navigation Home Bank Account List Load By Website Group [OXPLAY] ZEUS138…" at bounding box center [183, 116] width 366 height 233
drag, startPoint x: 203, startPoint y: 250, endPoint x: 365, endPoint y: 246, distance: 162.0
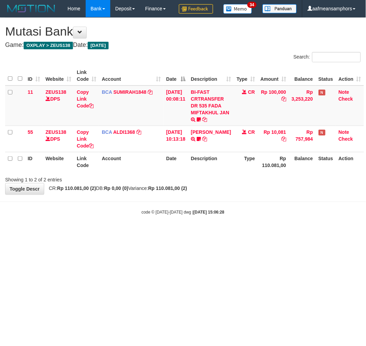
click at [204, 233] on html "Toggle navigation Home Bank Account List Load By Website Group [OXPLAY] ZEUS138…" at bounding box center [183, 116] width 366 height 233
drag, startPoint x: 203, startPoint y: 260, endPoint x: 252, endPoint y: 262, distance: 49.7
click at [203, 233] on html "Toggle navigation Home Bank Account List Load By Website Group [OXPLAY] ZEUS138…" at bounding box center [183, 116] width 366 height 233
click at [252, 233] on html "Toggle navigation Home Bank Account List Load By Website Group [OXPLAY] ZEUS138…" at bounding box center [183, 116] width 366 height 233
click at [213, 233] on body "Toggle navigation Home Bank Account List Load By Website Group [OXPLAY] ZEUS138…" at bounding box center [183, 116] width 366 height 233
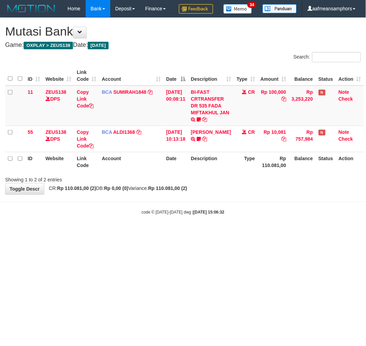
drag, startPoint x: 259, startPoint y: 211, endPoint x: 252, endPoint y: 213, distance: 7.1
click at [252, 213] on body "Toggle navigation Home Bank Account List Load By Website Group [OXPLAY] ZEUS138…" at bounding box center [183, 116] width 366 height 233
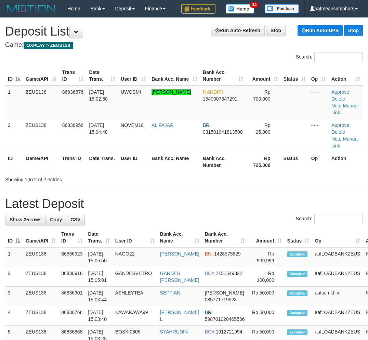
scroll to position [11, 0]
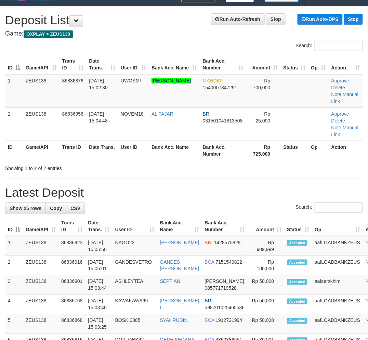
drag, startPoint x: 156, startPoint y: 179, endPoint x: 183, endPoint y: 175, distance: 26.7
click at [183, 186] on h1 "Latest Deposit" at bounding box center [184, 193] width 358 height 14
click at [169, 186] on h1 "Latest Deposit" at bounding box center [184, 193] width 358 height 14
drag, startPoint x: 220, startPoint y: 175, endPoint x: 4, endPoint y: 221, distance: 220.1
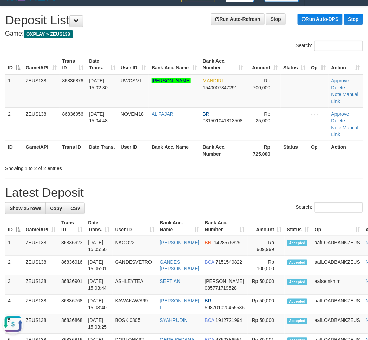
click at [218, 186] on h1 "Latest Deposit" at bounding box center [184, 193] width 358 height 14
drag, startPoint x: 152, startPoint y: 187, endPoint x: 1, endPoint y: 228, distance: 156.5
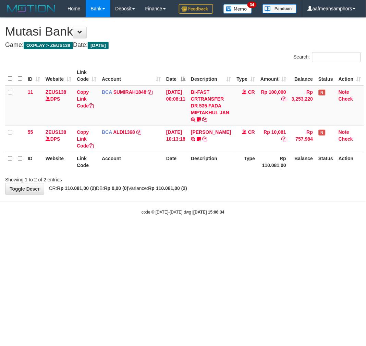
click at [234, 233] on body "Toggle navigation Home Bank Account List Load By Website Group [OXPLAY] ZEUS138…" at bounding box center [183, 116] width 366 height 233
click at [221, 233] on body "Toggle navigation Home Bank Account List Load By Website Group [OXPLAY] ZEUS138…" at bounding box center [183, 116] width 366 height 233
click at [214, 233] on body "Toggle navigation Home Bank Account List Load By Website Group [OXPLAY] ZEUS138…" at bounding box center [183, 116] width 366 height 233
drag, startPoint x: 254, startPoint y: 220, endPoint x: 341, endPoint y: 193, distance: 91.3
click at [253, 220] on body "Toggle navigation Home Bank Account List Load By Website Group [OXPLAY] ZEUS138…" at bounding box center [183, 116] width 366 height 233
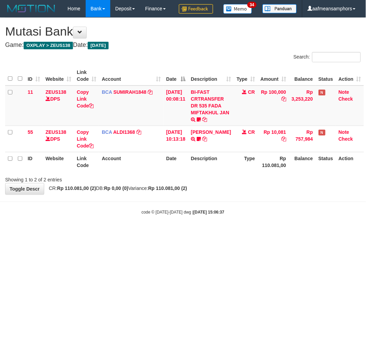
click at [252, 233] on body "Toggle navigation Home Bank Account List Load By Website Group [OXPLAY] ZEUS138…" at bounding box center [183, 116] width 366 height 233
click at [249, 233] on body "Toggle navigation Home Bank Account List Load By Website Group [OXPLAY] ZEUS138…" at bounding box center [183, 116] width 366 height 233
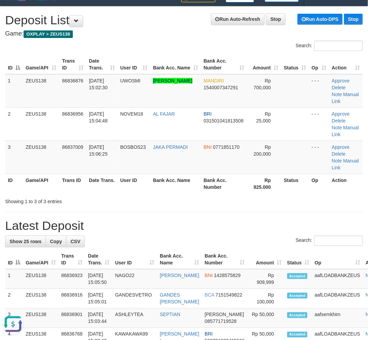
drag, startPoint x: 197, startPoint y: 206, endPoint x: 191, endPoint y: 208, distance: 6.2
click at [197, 219] on h1 "Latest Deposit" at bounding box center [184, 226] width 358 height 14
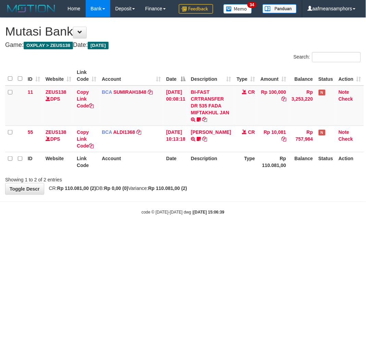
click at [251, 233] on body "Toggle navigation Home Bank Account List Load By Website Group [OXPLAY] ZEUS138…" at bounding box center [183, 116] width 366 height 233
click at [239, 233] on body "Toggle navigation Home Bank Account List Load By Website Group [OXPLAY] ZEUS138…" at bounding box center [183, 116] width 366 height 233
click at [236, 233] on body "Toggle navigation Home Bank Account List Load By Website Group [OXPLAY] ZEUS138…" at bounding box center [183, 116] width 366 height 233
click at [238, 233] on body "Toggle navigation Home Bank Account List Load By Website Group [OXPLAY] ZEUS138…" at bounding box center [183, 116] width 366 height 233
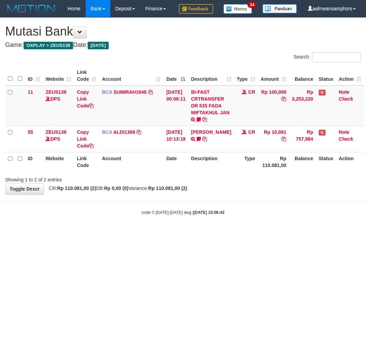
click at [237, 233] on body "Toggle navigation Home Bank Account List Load By Website Group [OXPLAY] ZEUS138…" at bounding box center [183, 116] width 366 height 233
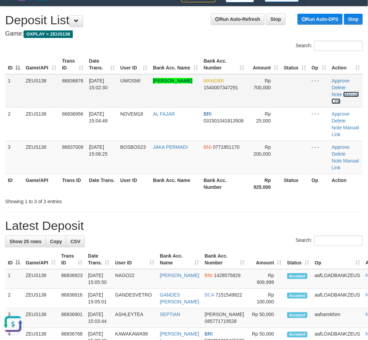
click at [340, 92] on link "Manual Link" at bounding box center [345, 98] width 27 height 12
click at [335, 92] on link "Manual Link" at bounding box center [345, 98] width 27 height 12
click at [136, 152] on td "BOSBOS23" at bounding box center [134, 157] width 33 height 33
click at [168, 219] on h1 "Latest Deposit" at bounding box center [184, 226] width 358 height 14
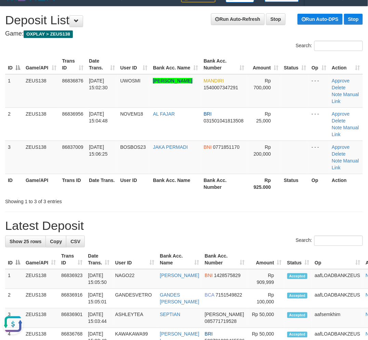
click at [171, 219] on h1 "Latest Deposit" at bounding box center [184, 226] width 358 height 14
drag, startPoint x: 173, startPoint y: 200, endPoint x: 89, endPoint y: 220, distance: 86.5
click at [174, 219] on h1 "Latest Deposit" at bounding box center [184, 226] width 358 height 14
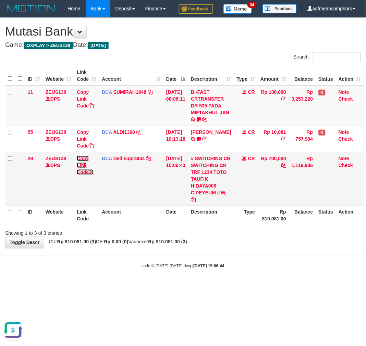
click at [81, 175] on link "Copy Link Code" at bounding box center [85, 165] width 17 height 19
drag, startPoint x: 243, startPoint y: 318, endPoint x: 244, endPoint y: 309, distance: 9.0
click at [243, 287] on html "Toggle navigation Home Bank Account List Load By Website Group [OXPLAY] ZEUS138…" at bounding box center [183, 143] width 366 height 287
drag, startPoint x: 243, startPoint y: 294, endPoint x: 279, endPoint y: 300, distance: 36.3
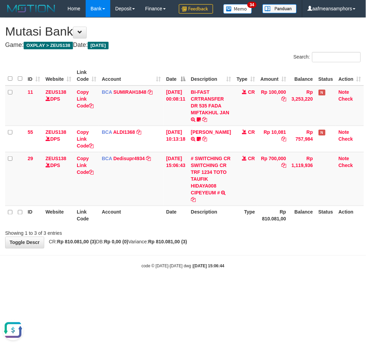
click at [244, 287] on body "Toggle navigation Home Bank Account List Load By Website Group [OXPLAY] ZEUS138…" at bounding box center [183, 143] width 366 height 287
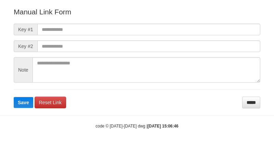
scroll to position [76, 0]
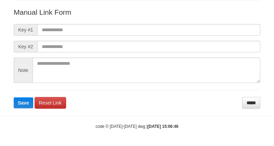
click at [174, 36] on form "Manual Link Form Key #1 Key #2 Note Save Reset Link *****" at bounding box center [137, 57] width 247 height 101
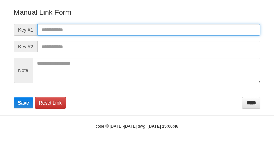
paste input "**********"
click at [173, 28] on input "text" at bounding box center [148, 30] width 223 height 12
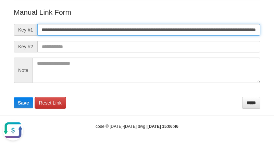
scroll to position [0, 0]
type input "**********"
click at [14, 97] on button "Save" at bounding box center [24, 102] width 20 height 11
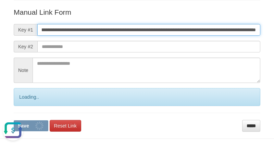
click at [14, 120] on button "Save" at bounding box center [31, 125] width 35 height 11
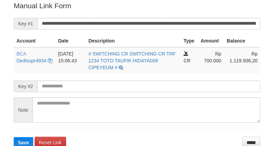
click at [14, 137] on button "Save" at bounding box center [24, 142] width 20 height 11
click at [171, 19] on input "**********" at bounding box center [148, 24] width 223 height 12
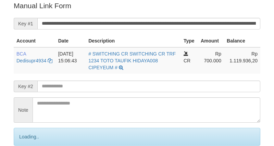
scroll to position [138, 0]
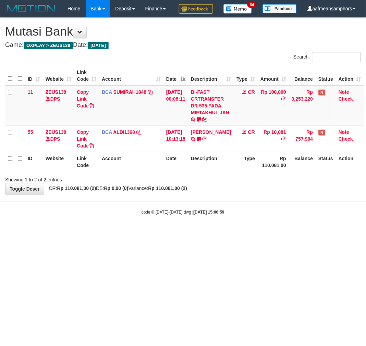
click at [101, 233] on html "Toggle navigation Home Bank Account List Load By Website Group [OXPLAY] ZEUS138…" at bounding box center [183, 116] width 366 height 233
click at [127, 233] on html "Toggle navigation Home Bank Account List Load By Website Group [OXPLAY] ZEUS138…" at bounding box center [183, 116] width 366 height 233
click at [171, 233] on html "Toggle navigation Home Bank Account List Load By Website Group [OXPLAY] ZEUS138…" at bounding box center [183, 116] width 366 height 233
click at [170, 233] on html "Toggle navigation Home Bank Account List Load By Website Group [OXPLAY] ZEUS138…" at bounding box center [183, 116] width 366 height 233
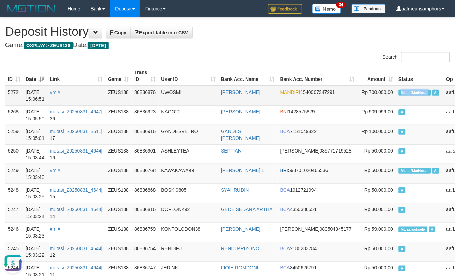
drag, startPoint x: 365, startPoint y: 90, endPoint x: 389, endPoint y: 92, distance: 23.4
click at [396, 92] on td "ML aafMathkean A" at bounding box center [420, 96] width 48 height 20
copy span "ML aafMathkean"
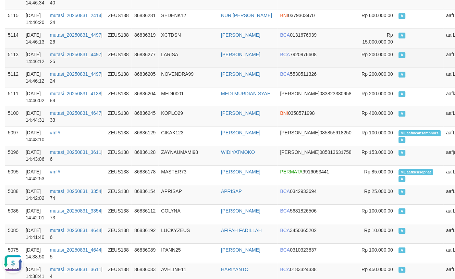
drag, startPoint x: 216, startPoint y: 71, endPoint x: 203, endPoint y: 66, distance: 13.3
click at [208, 67] on td "LARISA" at bounding box center [189, 58] width 60 height 20
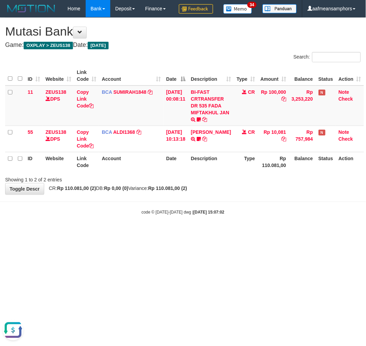
click at [216, 233] on html "Toggle navigation Home Bank Account List Load By Website Group [OXPLAY] ZEUS138…" at bounding box center [183, 116] width 366 height 233
click at [234, 233] on html "Toggle navigation Home Bank Account List Load By Website Group [OXPLAY] ZEUS138…" at bounding box center [183, 116] width 366 height 233
click at [205, 233] on html "Toggle navigation Home Bank Account List Load By Website Group [OXPLAY] ZEUS138…" at bounding box center [183, 116] width 366 height 233
click at [204, 233] on html "Toggle navigation Home Bank Account List Load By Website Group [OXPLAY] ZEUS138…" at bounding box center [183, 116] width 366 height 233
click at [199, 233] on html "Toggle navigation Home Bank Account List Load By Website Group [OXPLAY] ZEUS138…" at bounding box center [183, 116] width 366 height 233
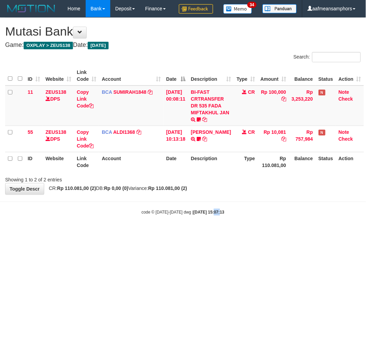
drag, startPoint x: 207, startPoint y: 231, endPoint x: 213, endPoint y: 231, distance: 5.9
click at [213, 216] on div "code © [DATE]-[DATE] dwg | [DATE] 15:07:13" at bounding box center [183, 212] width 366 height 7
click at [223, 215] on strong "[DATE] 15:07:13" at bounding box center [208, 212] width 31 height 5
click at [230, 233] on html "Toggle navigation Home Bank Account List Load By Website Group [OXPLAY] ZEUS138…" at bounding box center [183, 116] width 366 height 233
click at [224, 233] on body "Toggle navigation Home Bank Account List Load By Website Group [OXPLAY] ZEUS138…" at bounding box center [183, 116] width 366 height 233
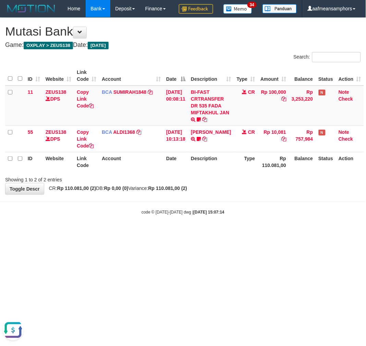
click at [228, 233] on body "Toggle navigation Home Bank Account List Load By Website Group [OXPLAY] ZEUS138…" at bounding box center [183, 116] width 366 height 233
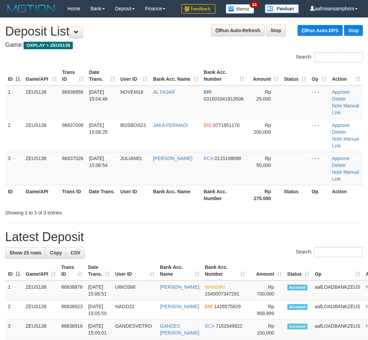
scroll to position [11, 0]
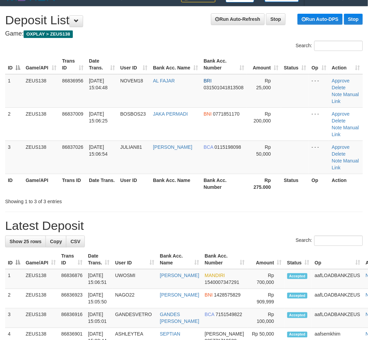
click at [180, 219] on h1 "Latest Deposit" at bounding box center [184, 226] width 358 height 14
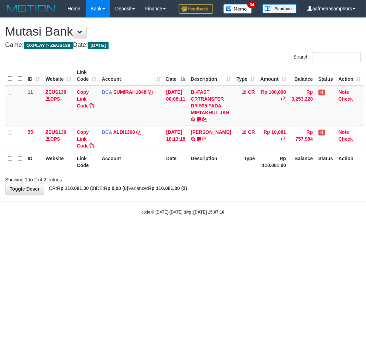
click at [225, 233] on body "Toggle navigation Home Bank Account List Load By Website Group [OXPLAY] ZEUS138…" at bounding box center [183, 116] width 366 height 233
drag, startPoint x: 216, startPoint y: 247, endPoint x: 213, endPoint y: 247, distance: 3.5
click at [214, 233] on body "Toggle navigation Home Bank Account List Load By Website Group [OXPLAY] ZEUS138…" at bounding box center [183, 116] width 366 height 233
click at [224, 233] on html "Toggle navigation Home Bank Account List Load By Website Group [OXPLAY] ZEUS138…" at bounding box center [183, 116] width 366 height 233
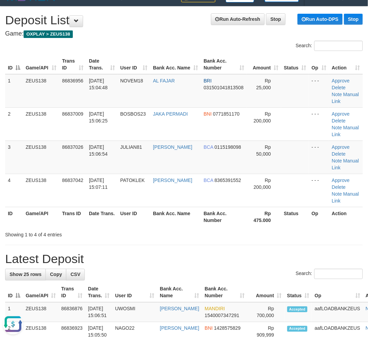
drag, startPoint x: 306, startPoint y: 249, endPoint x: 227, endPoint y: 231, distance: 80.9
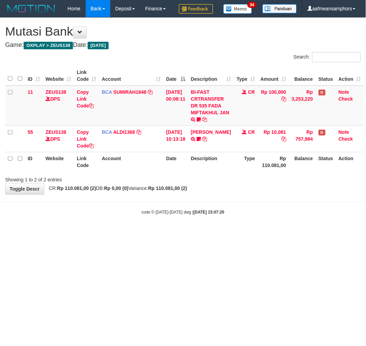
click at [236, 233] on html "Toggle navigation Home Bank Account List Load By Website Group [OXPLAY] ZEUS138…" at bounding box center [183, 116] width 366 height 233
drag, startPoint x: 229, startPoint y: 290, endPoint x: 364, endPoint y: 259, distance: 137.6
click at [229, 233] on html "Toggle navigation Home Bank Account List Load By Website Group [OXPLAY] ZEUS138…" at bounding box center [183, 116] width 366 height 233
click at [248, 183] on div "Showing 1 to 2 of 2 entries" at bounding box center [183, 179] width 366 height 10
drag, startPoint x: 245, startPoint y: 190, endPoint x: 254, endPoint y: 187, distance: 10.1
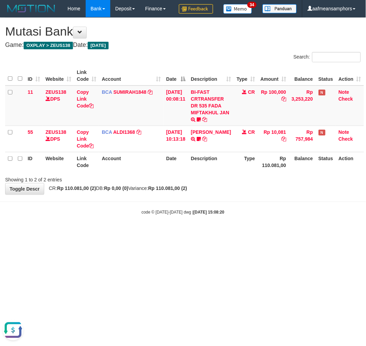
click at [247, 174] on div at bounding box center [258, 174] width 213 height 0
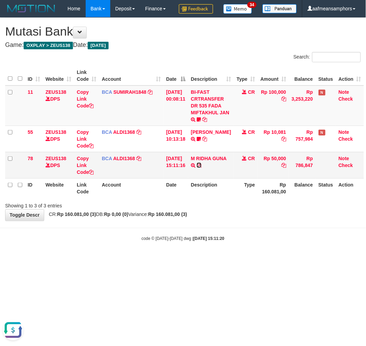
click at [201, 168] on icon at bounding box center [199, 165] width 5 height 5
drag, startPoint x: 201, startPoint y: 170, endPoint x: 203, endPoint y: 189, distance: 18.6
click at [203, 178] on td "M RIDHA GUNA TRSF E-BANKING CR 3108/FTSCY/WS95051 50000.002025083172610748 TRFD…" at bounding box center [211, 165] width 46 height 26
copy link "RIDHA GU"
click at [289, 245] on body "Toggle navigation Home Bank Account List Load By Website Group [OXPLAY] ZEUS138…" at bounding box center [183, 129] width 366 height 259
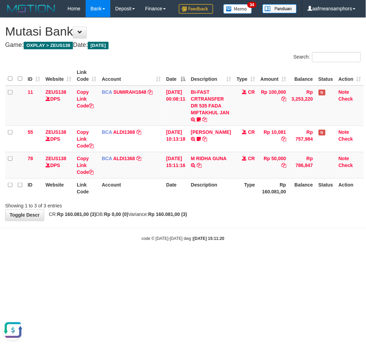
click at [287, 244] on body "Toggle navigation Home Bank Account List Load By Website Group [OXPLAY] ZEUS138…" at bounding box center [183, 129] width 366 height 259
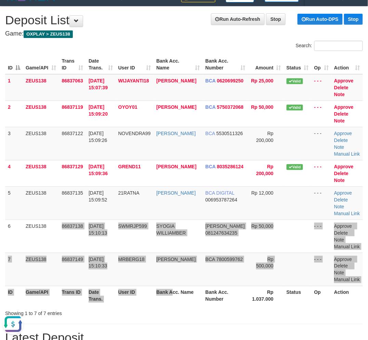
click at [177, 287] on table "ID Game/API Trans ID Date Trans. User ID Bank Acc. Name Bank Acc. Number Amount…" at bounding box center [184, 180] width 358 height 251
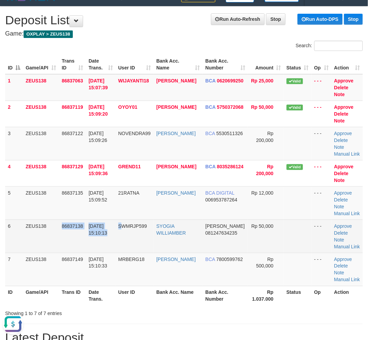
click at [125, 248] on tr "6 ZEUS138 86837138 [DATE] 15:10:13 SWMRJP599 SYOGIA WILLIAMBER [PERSON_NAME] 08…" at bounding box center [184, 236] width 358 height 33
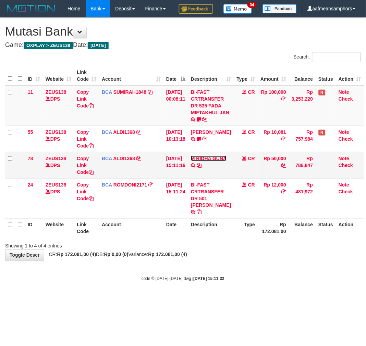
drag, startPoint x: 0, startPoint y: 0, endPoint x: 203, endPoint y: 183, distance: 273.5
click at [203, 161] on link "M RIDHA GUNA" at bounding box center [209, 158] width 36 height 5
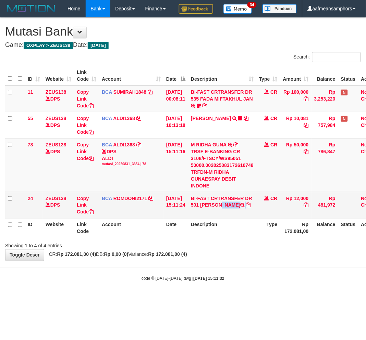
copy td "ATNA SUMINAR"
drag, startPoint x: 208, startPoint y: 222, endPoint x: 258, endPoint y: 224, distance: 50.4
click at [256, 218] on td "BI-FAST CRTRANSFER DR 501 RATNA SUMINAR" at bounding box center [222, 205] width 68 height 26
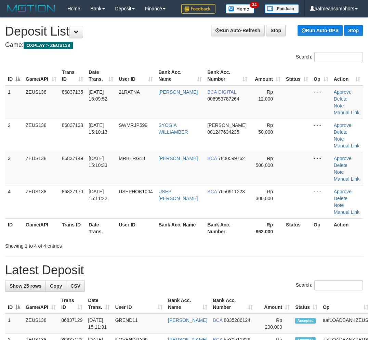
scroll to position [11, 0]
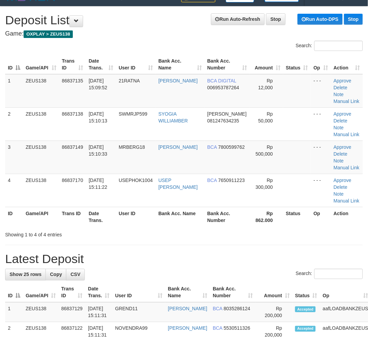
drag, startPoint x: 240, startPoint y: 265, endPoint x: 230, endPoint y: 251, distance: 17.3
click at [240, 262] on h1 "Latest Deposit" at bounding box center [184, 259] width 358 height 14
click at [349, 99] on link "Manual Link" at bounding box center [347, 101] width 26 height 5
click at [334, 99] on link "Manual Link" at bounding box center [347, 101] width 26 height 5
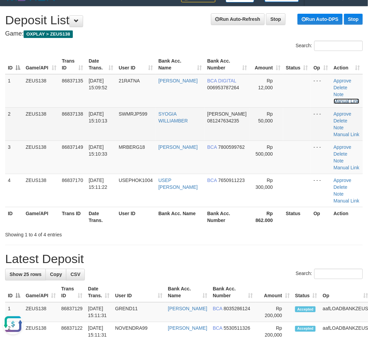
click at [334, 99] on link "Manual Link" at bounding box center [347, 101] width 26 height 5
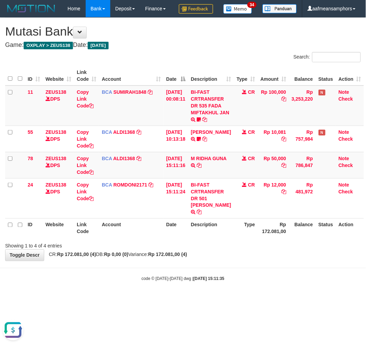
drag, startPoint x: 231, startPoint y: 304, endPoint x: 238, endPoint y: 288, distance: 16.7
click at [231, 282] on div "code © 2012-2018 dwg | 2025/08/31 15:11:35" at bounding box center [183, 278] width 366 height 7
click at [235, 261] on div "**********" at bounding box center [183, 139] width 366 height 243
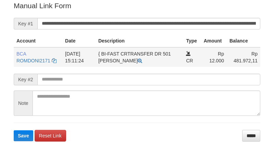
scroll to position [138, 0]
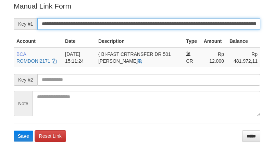
click at [104, 22] on input "**********" at bounding box center [148, 24] width 223 height 12
click at [14, 130] on button "Save" at bounding box center [24, 135] width 20 height 11
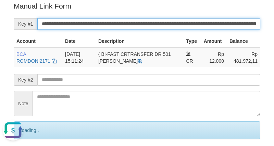
scroll to position [0, 0]
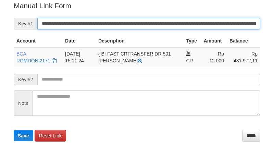
drag, startPoint x: 0, startPoint y: 0, endPoint x: 140, endPoint y: 24, distance: 142.4
click at [140, 24] on input "**********" at bounding box center [148, 24] width 223 height 12
click at [14, 130] on button "Save" at bounding box center [24, 135] width 20 height 11
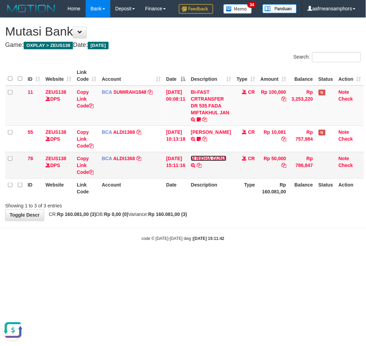
click at [207, 161] on link "M RIDHA GUNA" at bounding box center [209, 158] width 36 height 5
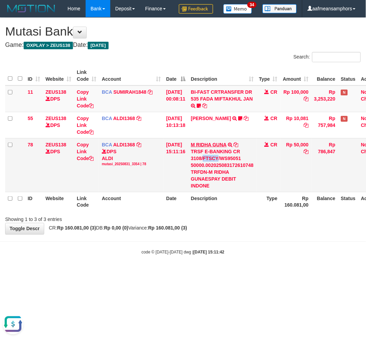
click at [207, 172] on div "TRSF E-BANKING CR 3108/FTSCY/WS95051 50000.002025083172610748 TRFDN-M RIDHA GUN…" at bounding box center [222, 168] width 63 height 41
click at [212, 156] on td "M RIDHA GUNA TRSF E-BANKING CR 3108/FTSCY/WS95051 50000.002025083172610748 TRFD…" at bounding box center [222, 165] width 68 height 54
copy link "RIDHA"
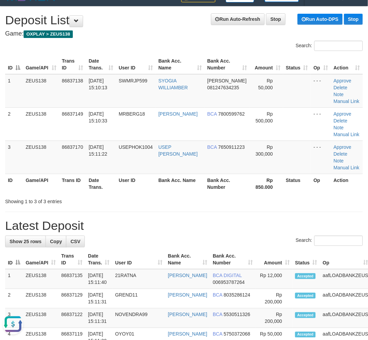
click at [155, 203] on div "Showing 1 to 3 of 3 entries" at bounding box center [184, 201] width 368 height 10
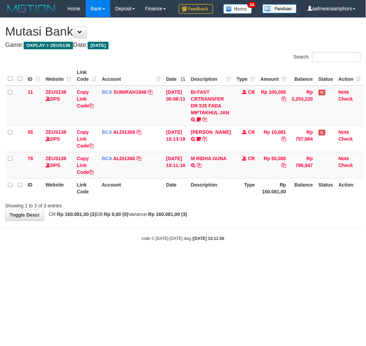
click at [254, 198] on th "Type" at bounding box center [246, 188] width 24 height 20
click at [256, 198] on tr "ID Website Link Code Account Date Description Type Rp 160.081,00 Balance Status…" at bounding box center [184, 188] width 359 height 20
click at [149, 259] on body "Toggle navigation Home Bank Account List Load By Website Group [OXPLAY] ZEUS138…" at bounding box center [183, 129] width 366 height 259
click at [151, 259] on body "Toggle navigation Home Bank Account List Load By Website Group [OXPLAY] ZEUS138…" at bounding box center [183, 129] width 366 height 259
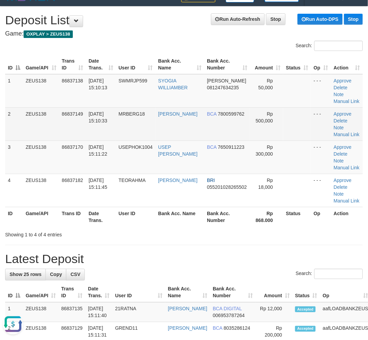
click at [105, 123] on td "[DATE] 15:10:33" at bounding box center [101, 124] width 30 height 33
drag, startPoint x: 105, startPoint y: 123, endPoint x: 87, endPoint y: 138, distance: 23.9
click at [107, 123] on td "[DATE] 15:10:33" at bounding box center [101, 124] width 30 height 33
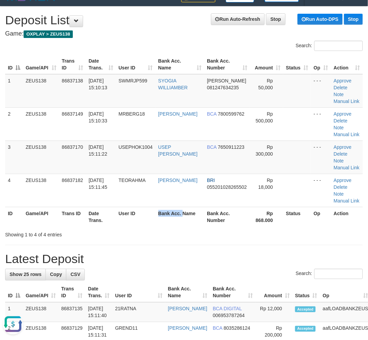
drag, startPoint x: 184, startPoint y: 225, endPoint x: 2, endPoint y: 230, distance: 181.9
click at [181, 225] on tr "ID Game/API Trans ID Date Trans. User ID Bank Acc. Name Bank Acc. Number Rp 868…" at bounding box center [184, 217] width 358 height 20
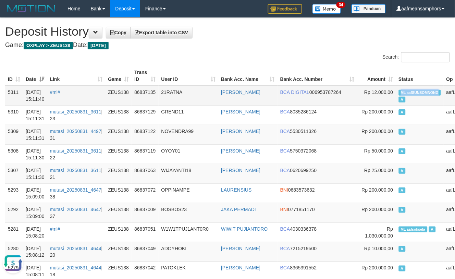
copy span "ML aafSUNSOMNONG"
drag, startPoint x: 355, startPoint y: 90, endPoint x: 397, endPoint y: 92, distance: 41.2
click at [397, 92] on td "ML aafSUNSOMNONG A" at bounding box center [420, 96] width 48 height 20
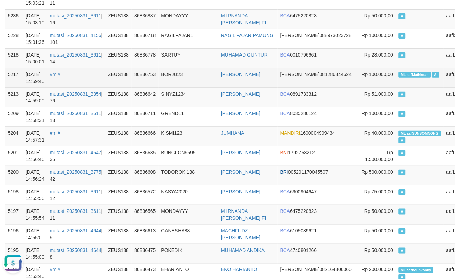
click at [173, 81] on td "BORJU23" at bounding box center [189, 78] width 60 height 20
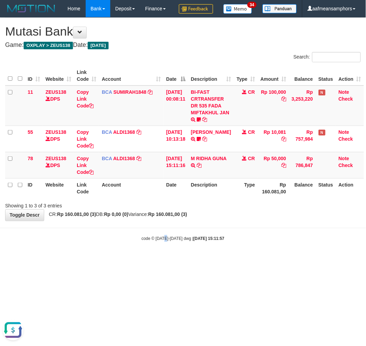
click at [163, 252] on body "Toggle navigation Home Bank Account List Load By Website Group [OXPLAY] ZEUS138…" at bounding box center [183, 129] width 366 height 259
click at [154, 250] on body "Toggle navigation Home Bank Account List Load By Website Group [OXPLAY] ZEUS138…" at bounding box center [183, 129] width 366 height 259
click at [152, 250] on body "Toggle navigation Home Bank Account List Load By Website Group [OXPLAY] ZEUS138…" at bounding box center [183, 129] width 366 height 259
drag, startPoint x: 168, startPoint y: 250, endPoint x: 186, endPoint y: 242, distance: 19.9
click at [167, 250] on body "Toggle navigation Home Bank Account List Load By Website Group [OXPLAY] ZEUS138…" at bounding box center [183, 129] width 366 height 259
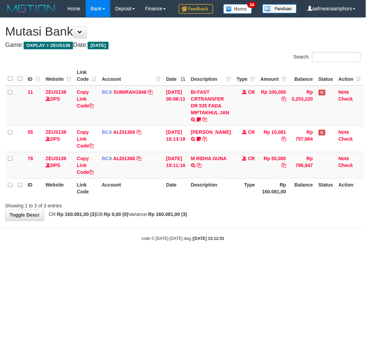
click at [228, 242] on div "code © [DATE]-[DATE] dwg | [DATE] 15:12:01" at bounding box center [183, 238] width 366 height 7
click at [197, 240] on body "Toggle navigation Home Bank Account List Load By Website Group [OXPLAY] ZEUS138…" at bounding box center [183, 129] width 366 height 259
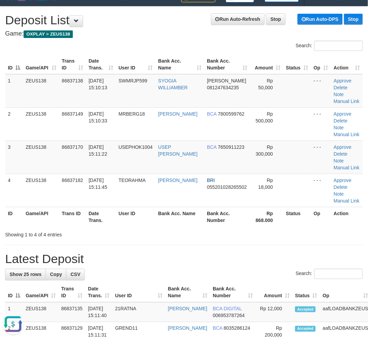
click at [204, 237] on div "Showing 1 to 4 of 4 entries" at bounding box center [184, 234] width 368 height 10
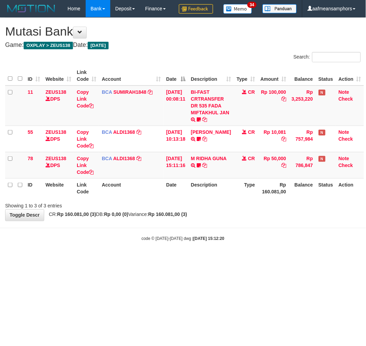
click at [243, 259] on body "Toggle navigation Home Bank Account List Load By Website Group [OXPLAY] ZEUS138…" at bounding box center [183, 129] width 366 height 259
drag, startPoint x: 261, startPoint y: 250, endPoint x: 317, endPoint y: 242, distance: 56.5
click at [260, 249] on body "Toggle navigation Home Bank Account List Load By Website Group [OXPLAY] ZEUS138…" at bounding box center [183, 129] width 366 height 259
click at [135, 238] on body "Toggle navigation Home Bank Account List Load By Website Group [OXPLAY] ZEUS138…" at bounding box center [183, 129] width 366 height 259
drag, startPoint x: 282, startPoint y: 248, endPoint x: 217, endPoint y: 251, distance: 65.5
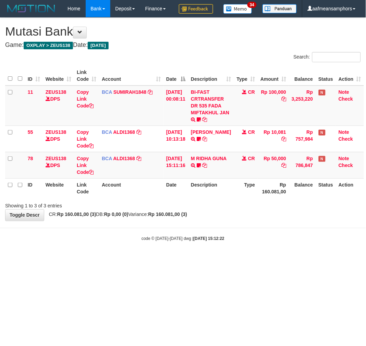
click at [216, 251] on body "Toggle navigation Home Bank Account List Load By Website Group [OXPLAY] ZEUS138…" at bounding box center [183, 129] width 366 height 259
click at [217, 247] on body "Toggle navigation Home Bank Account List Load By Website Group [OXPLAY] ZEUS138…" at bounding box center [183, 129] width 366 height 259
click at [233, 259] on body "Toggle navigation Home Bank Account List Load By Website Group [OXPLAY] ZEUS138…" at bounding box center [183, 129] width 366 height 259
click at [231, 259] on body "Toggle navigation Home Bank Account List Load By Website Group [OXPLAY] ZEUS138…" at bounding box center [183, 129] width 366 height 259
click at [241, 242] on div "code © 2012-2018 dwg | 2025/08/31 15:12:23" at bounding box center [183, 238] width 366 height 7
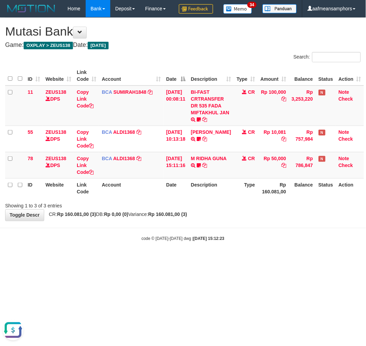
click at [241, 242] on div "code © 2012-2018 dwg | 2025/08/31 15:12:23" at bounding box center [183, 238] width 366 height 7
click at [245, 242] on div "code © 2012-2018 dwg | 2025/08/31 15:12:23" at bounding box center [183, 238] width 366 height 7
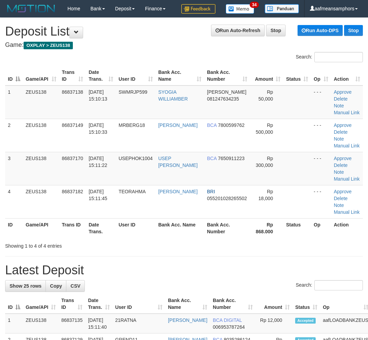
scroll to position [11, 0]
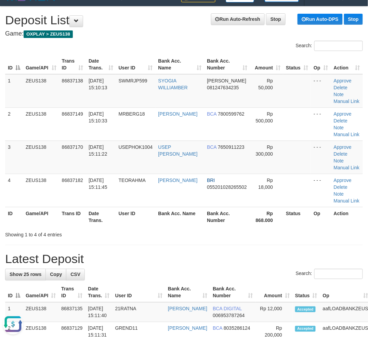
click at [326, 235] on div "Showing 1 to 4 of 4 entries" at bounding box center [184, 234] width 368 height 10
drag, startPoint x: 326, startPoint y: 235, endPoint x: 166, endPoint y: 221, distance: 159.9
click at [327, 234] on div "Showing 1 to 4 of 4 entries" at bounding box center [184, 234] width 368 height 10
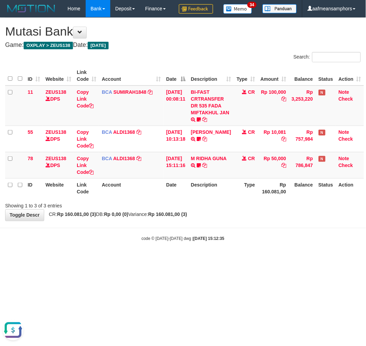
click at [266, 221] on div "**********" at bounding box center [183, 119] width 366 height 203
click at [265, 221] on div "**********" at bounding box center [183, 119] width 366 height 203
click at [266, 221] on div "**********" at bounding box center [183, 119] width 366 height 203
click at [268, 221] on div "**********" at bounding box center [183, 119] width 366 height 203
click at [269, 210] on div "Showing 1 to 3 of 3 entries" at bounding box center [183, 205] width 366 height 10
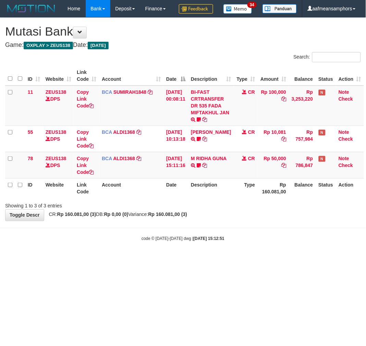
click at [255, 251] on body "Toggle navigation Home Bank Account List Load By Website Group [OXPLAY] ZEUS138…" at bounding box center [183, 129] width 366 height 259
click at [255, 245] on body "Toggle navigation Home Bank Account List Load By Website Group [OXPLAY] ZEUS138…" at bounding box center [183, 129] width 366 height 259
drag, startPoint x: 255, startPoint y: 242, endPoint x: 252, endPoint y: 242, distance: 3.5
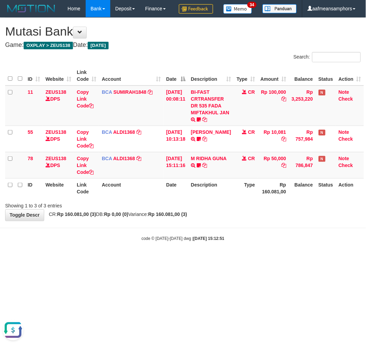
click at [252, 242] on body "Toggle navigation Home Bank Account List Load By Website Group [OXPLAY] ZEUS138…" at bounding box center [183, 129] width 366 height 259
click at [203, 161] on link "M RIDHA GUNA" at bounding box center [209, 158] width 36 height 5
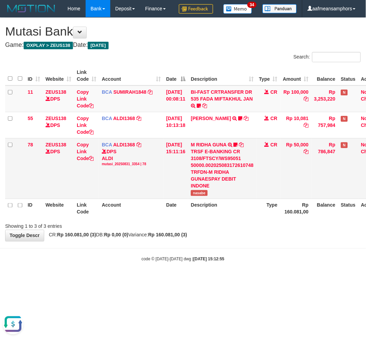
click at [204, 196] on span "nasabe" at bounding box center [199, 193] width 17 height 6
copy span "nasabe"
click at [265, 280] on html "Toggle navigation Home Bank Account List Load By Website Group [OXPLAY] ZEUS138…" at bounding box center [183, 140] width 366 height 280
click at [264, 280] on html "Toggle navigation Home Bank Account List Load By Website Group [OXPLAY] ZEUS138…" at bounding box center [183, 140] width 366 height 280
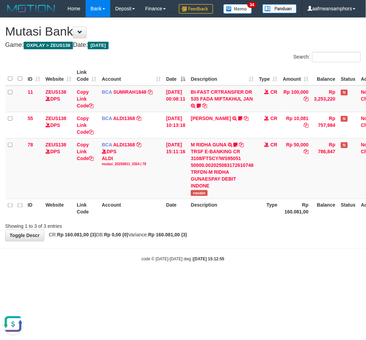
click at [260, 280] on body "Toggle navigation Home Bank Account List Load By Website Group [OXPLAY] ZEUS138…" at bounding box center [183, 140] width 366 height 280
click at [265, 280] on body "Toggle navigation Home Bank Account List Load By Website Group [OXPLAY] ZEUS138…" at bounding box center [183, 140] width 366 height 280
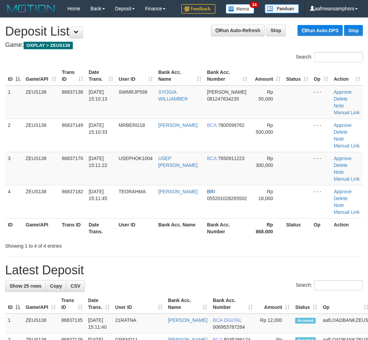
scroll to position [11, 0]
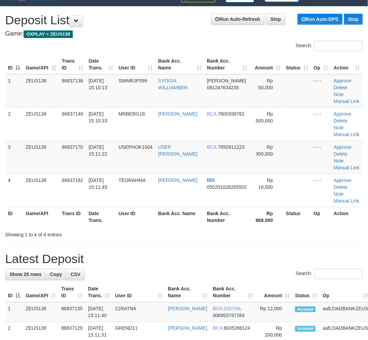
drag, startPoint x: 184, startPoint y: 251, endPoint x: 67, endPoint y: 267, distance: 117.9
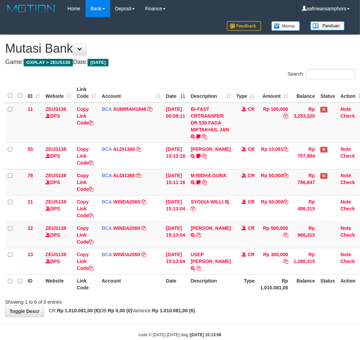
click at [222, 278] on th "Description" at bounding box center [211, 285] width 46 height 20
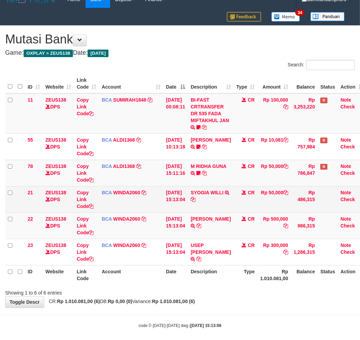
scroll to position [14, 0]
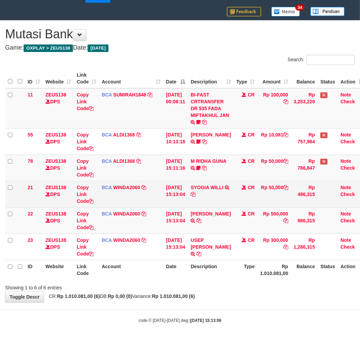
click at [196, 193] on icon at bounding box center [193, 194] width 5 height 5
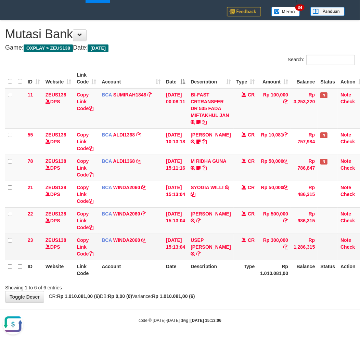
scroll to position [0, 0]
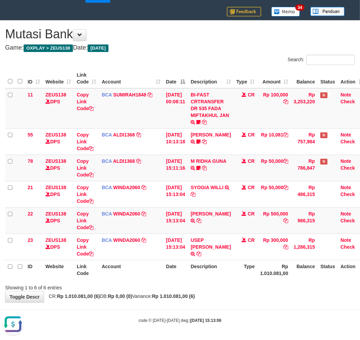
click at [276, 318] on div "code © 2012-2018 dwg | 2025/08/31 15:13:06" at bounding box center [180, 320] width 360 height 7
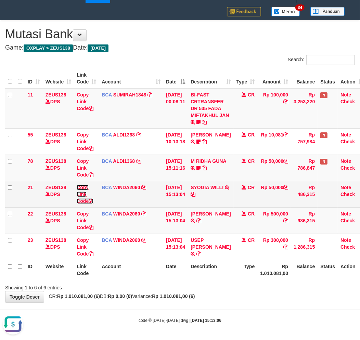
click at [83, 194] on link "Copy Link Code" at bounding box center [85, 194] width 17 height 19
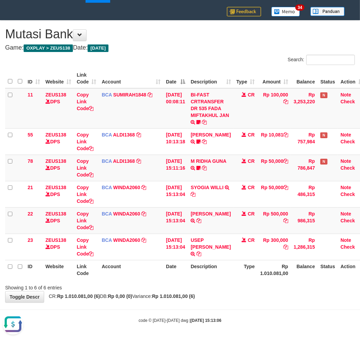
scroll to position [94, 0]
click at [197, 323] on div "code © 2012-2018 dwg | 2025/08/31 15:13:06" at bounding box center [180, 320] width 360 height 7
click at [222, 292] on div "**********" at bounding box center [180, 162] width 360 height 282
click at [226, 288] on div "Showing 1 to 6 of 6 entries" at bounding box center [180, 287] width 360 height 10
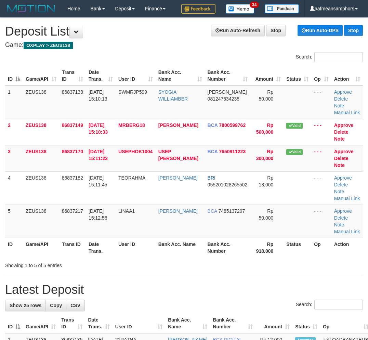
scroll to position [11, 0]
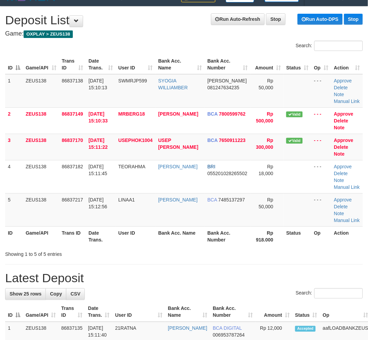
click at [352, 99] on link "Manual Link" at bounding box center [348, 101] width 26 height 5
click at [351, 99] on link "Manual Link" at bounding box center [348, 101] width 26 height 5
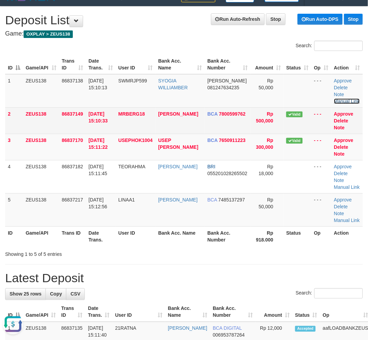
click at [335, 99] on link "Manual Link" at bounding box center [348, 101] width 26 height 5
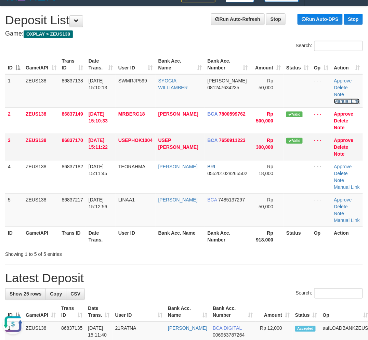
click at [335, 99] on link "Manual Link" at bounding box center [348, 101] width 26 height 5
click at [152, 234] on th "User ID" at bounding box center [136, 237] width 40 height 20
drag, startPoint x: 152, startPoint y: 234, endPoint x: 3, endPoint y: 247, distance: 149.5
click at [151, 234] on th "User ID" at bounding box center [136, 237] width 40 height 20
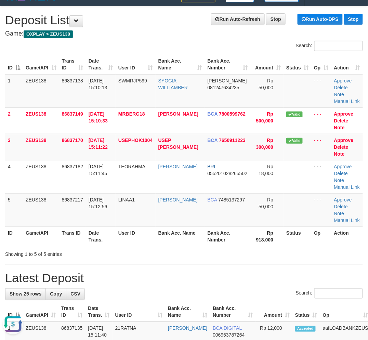
click at [169, 235] on th "Bank Acc. Name" at bounding box center [180, 237] width 49 height 20
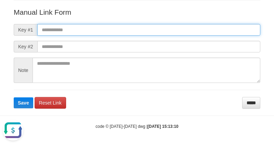
paste input "**********"
click at [193, 27] on input "text" at bounding box center [148, 30] width 223 height 12
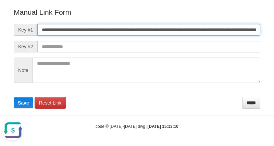
scroll to position [0, 403]
type input "**********"
click at [14, 97] on button "Save" at bounding box center [24, 102] width 20 height 11
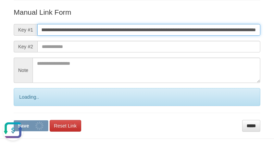
click at [14, 120] on button "Save" at bounding box center [31, 125] width 35 height 11
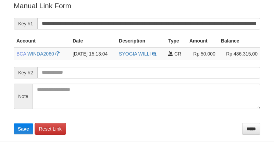
click at [14, 123] on button "Save" at bounding box center [24, 128] width 20 height 11
click at [176, 20] on input "**********" at bounding box center [148, 24] width 223 height 12
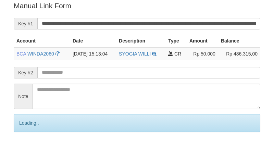
scroll to position [138, 0]
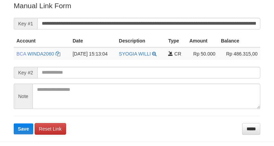
click at [167, 25] on input "**********" at bounding box center [148, 24] width 223 height 12
click at [14, 123] on button "Save" at bounding box center [24, 128] width 20 height 11
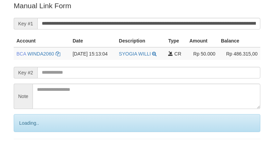
scroll to position [138, 0]
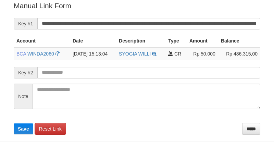
click at [159, 26] on input "**********" at bounding box center [148, 24] width 223 height 12
click at [14, 123] on button "Save" at bounding box center [24, 128] width 20 height 11
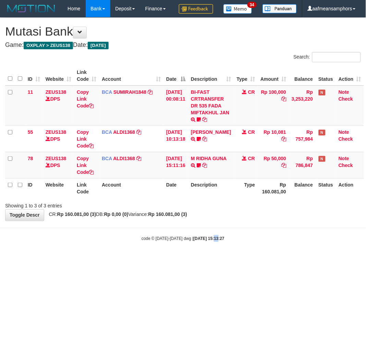
click at [207, 259] on html "Toggle navigation Home Bank Account List Load By Website Group [OXPLAY] ZEUS138…" at bounding box center [183, 129] width 366 height 259
click at [198, 259] on body "Toggle navigation Home Bank Account List Load By Website Group [OXPLAY] ZEUS138…" at bounding box center [183, 129] width 366 height 259
click at [190, 240] on body "Toggle navigation Home Bank Account List Load By Website Group [OXPLAY] ZEUS138…" at bounding box center [183, 129] width 366 height 259
drag, startPoint x: 190, startPoint y: 240, endPoint x: 182, endPoint y: 240, distance: 7.5
click at [189, 240] on body "Toggle navigation Home Bank Account List Load By Website Group [OXPLAY] ZEUS138…" at bounding box center [183, 129] width 366 height 259
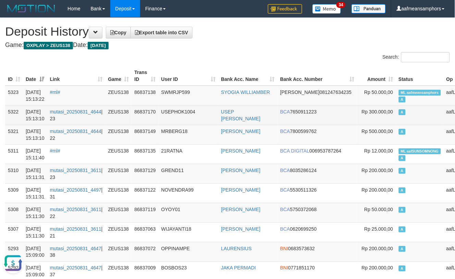
drag, startPoint x: 261, startPoint y: 115, endPoint x: 265, endPoint y: 117, distance: 4.3
click at [262, 116] on td "USEP [PERSON_NAME]" at bounding box center [247, 115] width 59 height 20
click at [259, 111] on link "USEP [PERSON_NAME]" at bounding box center [240, 115] width 39 height 12
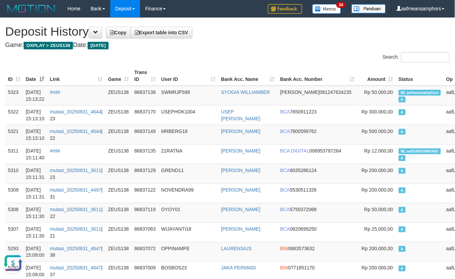
click at [282, 53] on div "Search:" at bounding box center [341, 58] width 217 height 12
